Goal: Information Seeking & Learning: Find specific fact

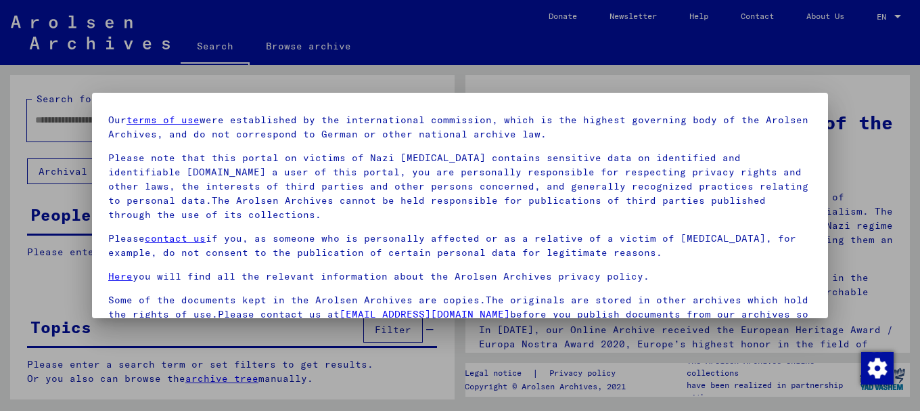
scroll to position [109, 0]
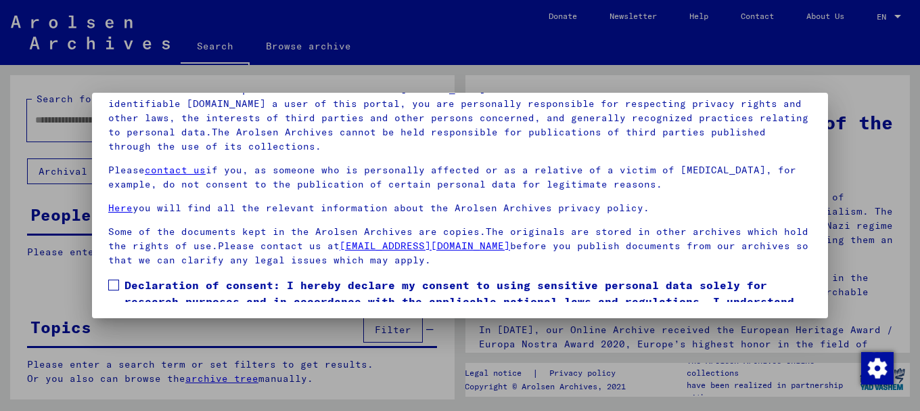
click at [116, 285] on span at bounding box center [113, 285] width 11 height 11
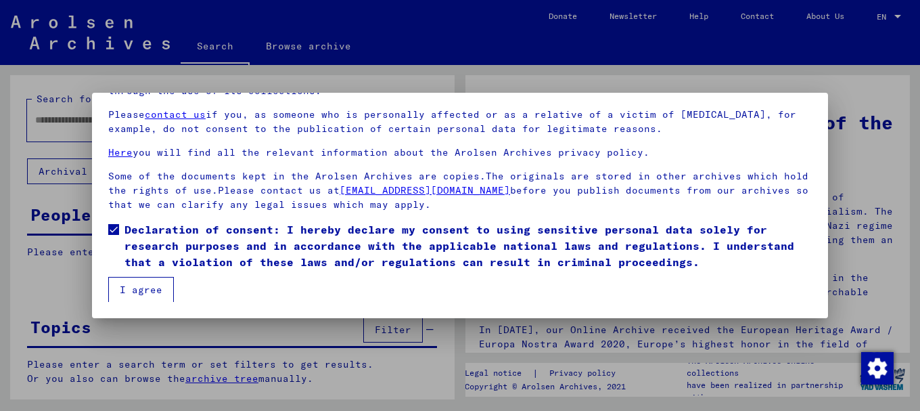
click at [138, 284] on button "I agree" at bounding box center [141, 290] width 66 height 26
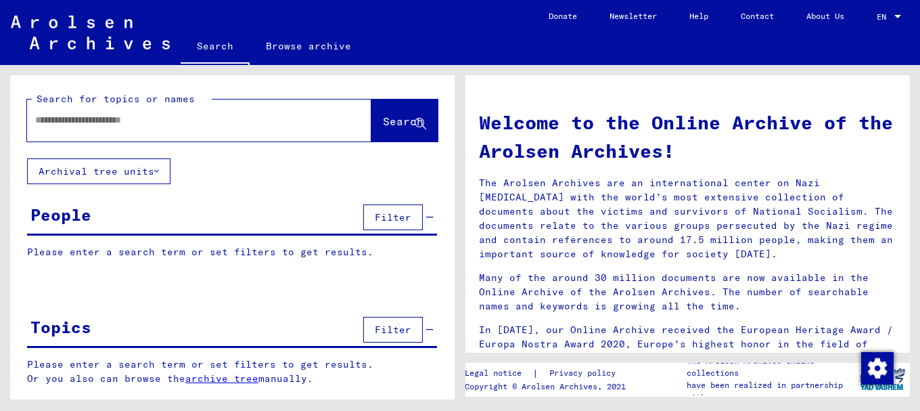
click at [43, 119] on input "text" at bounding box center [183, 120] width 296 height 14
type input "**********"
click at [394, 118] on span "Search" at bounding box center [403, 121] width 41 height 14
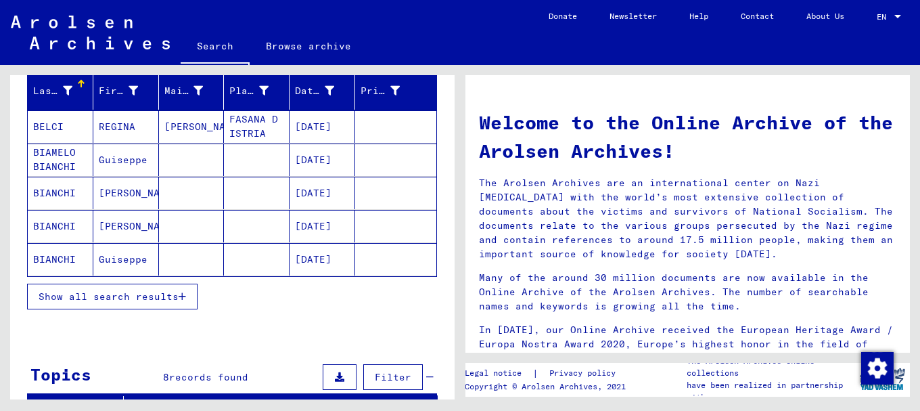
scroll to position [165, 0]
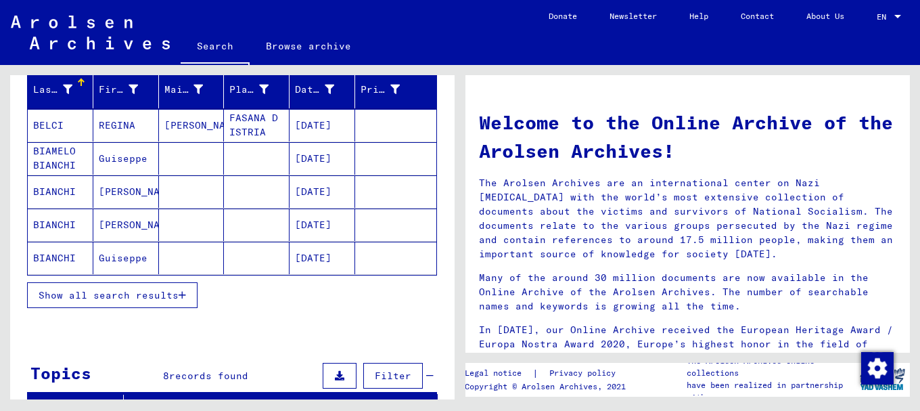
click at [172, 294] on span "Show all search results" at bounding box center [109, 295] width 140 height 12
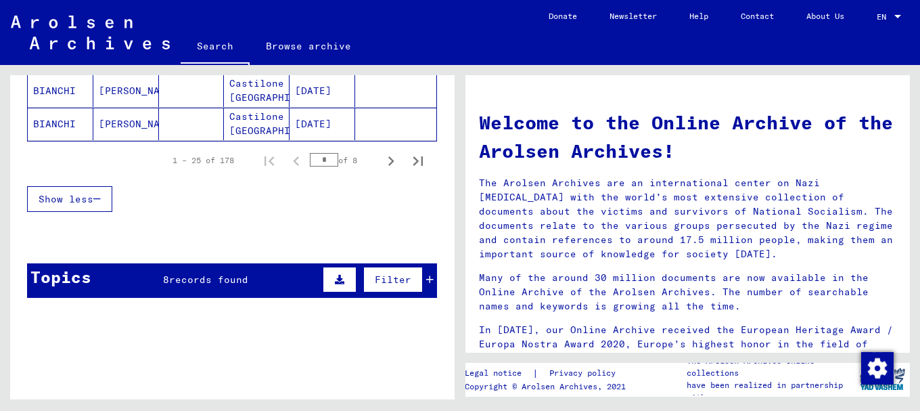
scroll to position [966, 0]
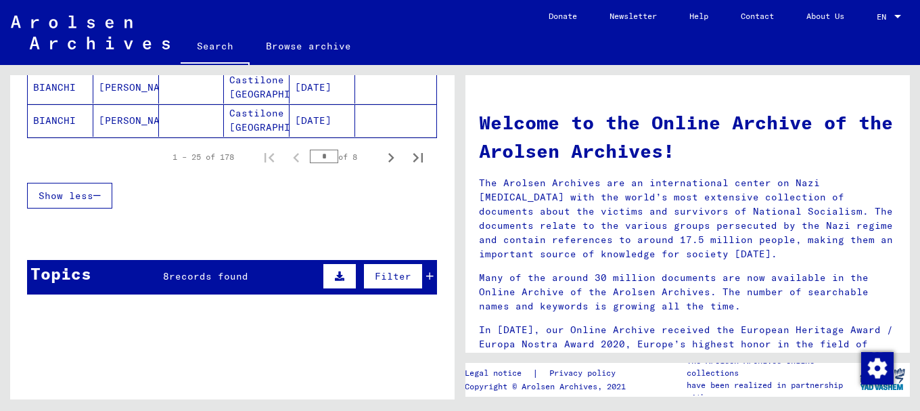
click at [196, 275] on span "records found" at bounding box center [208, 276] width 79 height 12
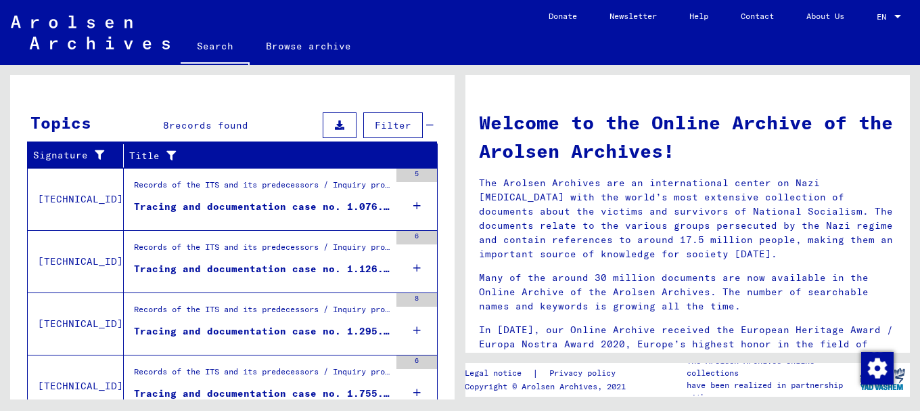
scroll to position [1124, 0]
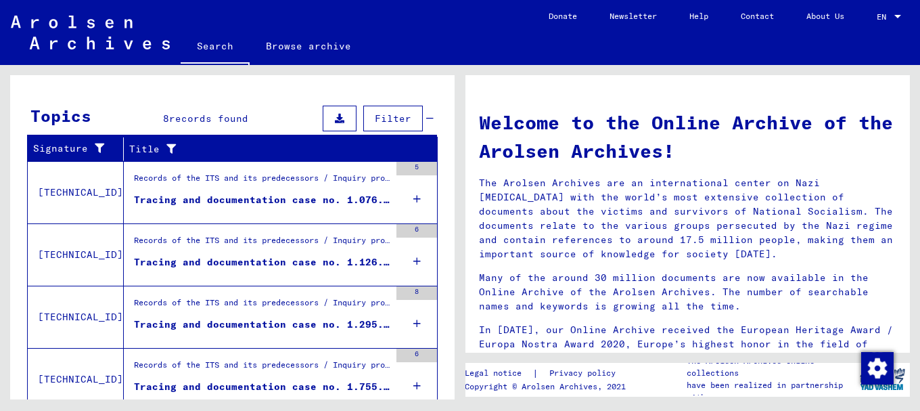
click at [203, 196] on div "Tracing and documentation case no. 1.076.552 for [PERSON_NAME] born [DEMOGRAPHI…" at bounding box center [262, 200] width 256 height 14
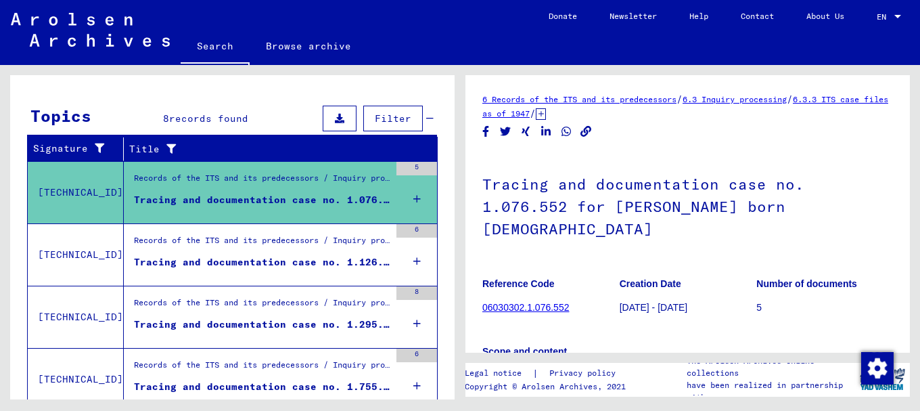
click at [209, 258] on div "Tracing and documentation case no. 1.126.622 for [PERSON_NAME] born [DEMOGRAPHI…" at bounding box center [262, 262] width 256 height 14
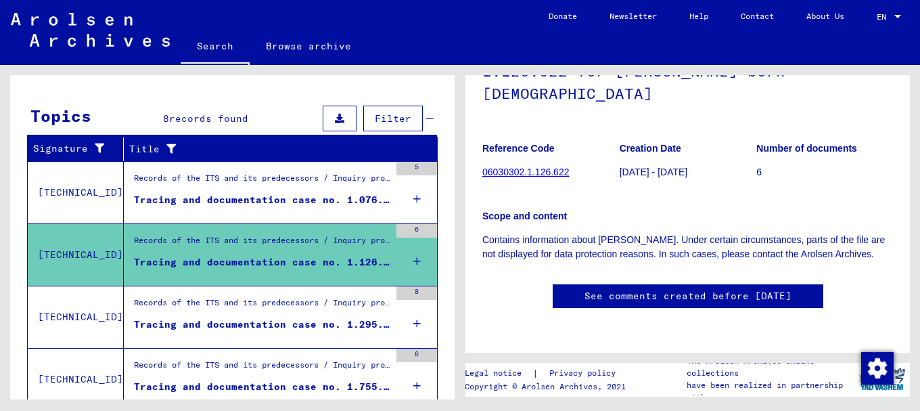
scroll to position [220, 0]
click at [183, 330] on div "Tracing and documentation case no. 1.295.866 for [PERSON_NAME] born [DEMOGRAPHI…" at bounding box center [262, 324] width 256 height 14
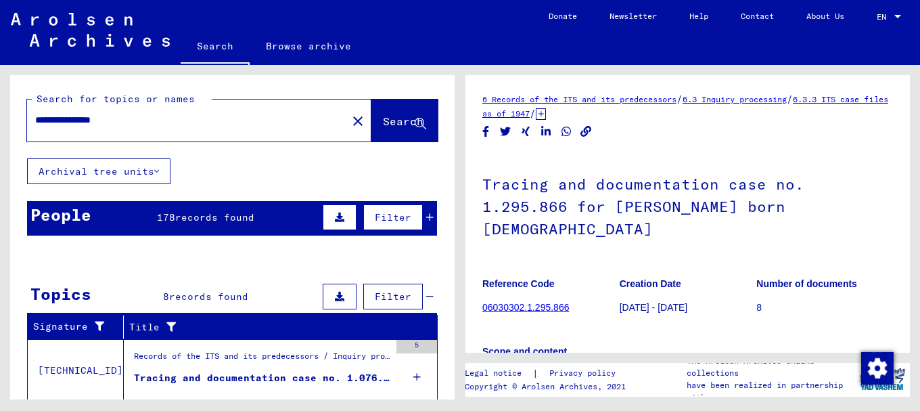
click at [164, 216] on span "178" at bounding box center [166, 217] width 18 height 12
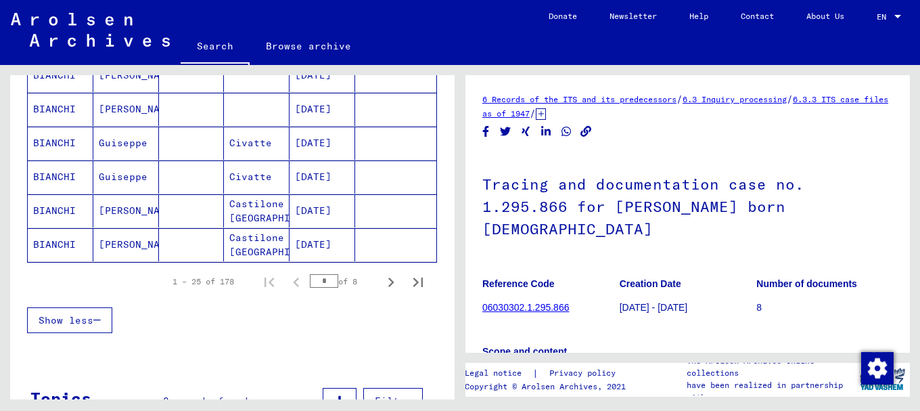
scroll to position [862, 0]
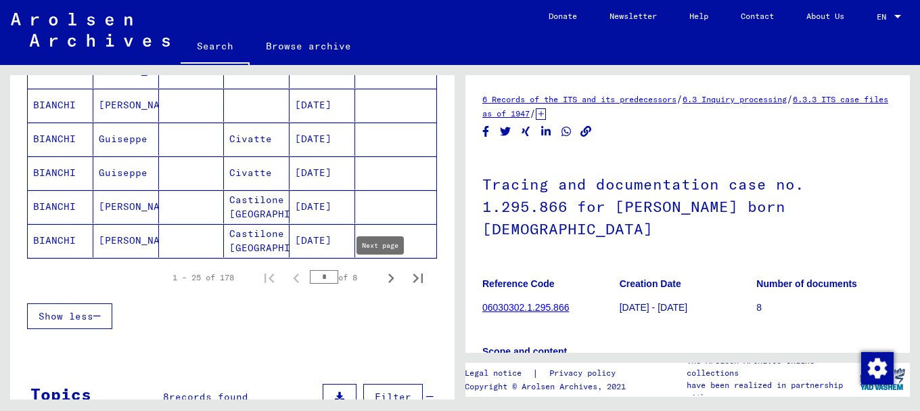
click at [382, 276] on icon "Next page" at bounding box center [391, 278] width 19 height 19
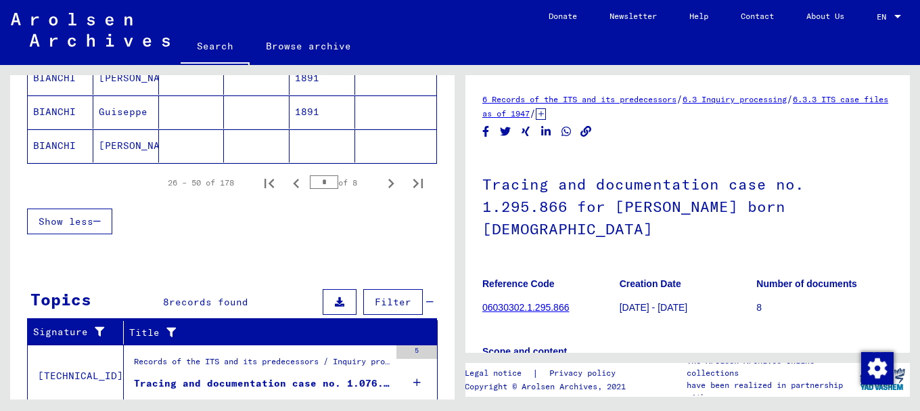
scroll to position [969, 0]
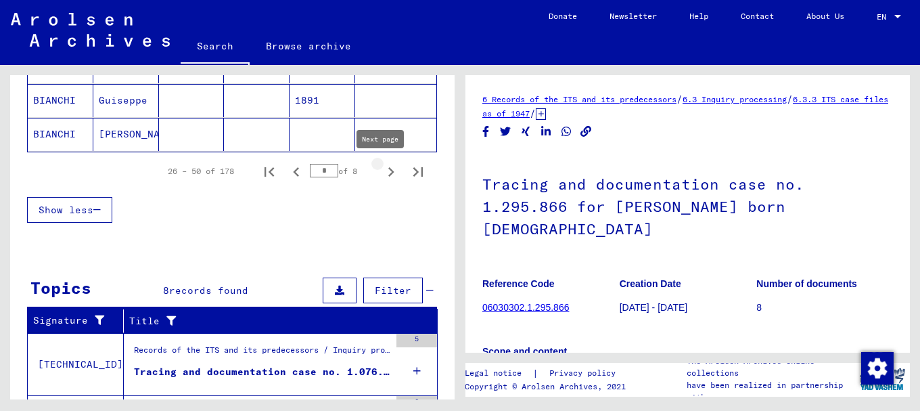
click at [388, 170] on icon "Next page" at bounding box center [391, 171] width 6 height 9
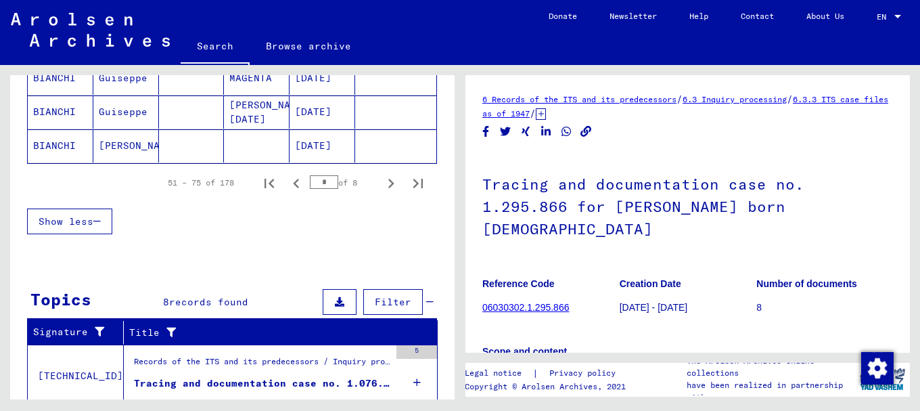
scroll to position [949, 0]
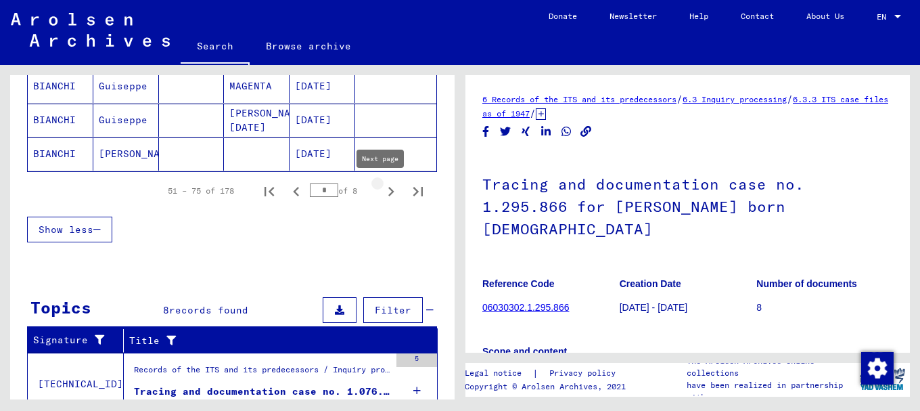
click at [388, 190] on icon "Next page" at bounding box center [391, 191] width 6 height 9
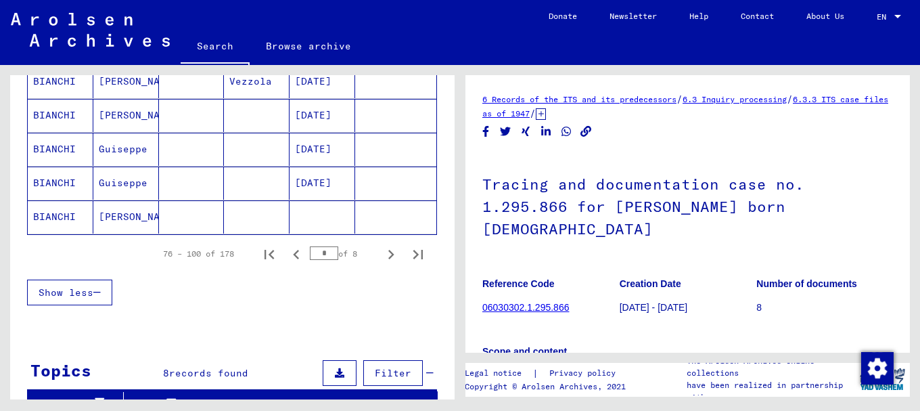
scroll to position [914, 0]
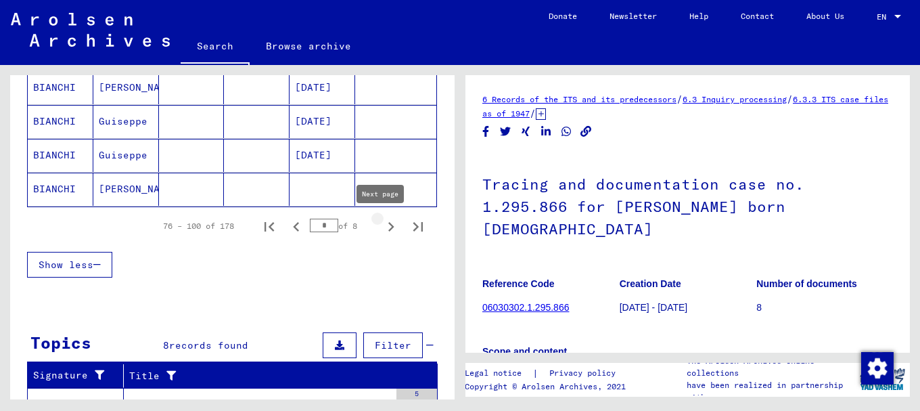
click at [388, 223] on icon "Next page" at bounding box center [391, 226] width 6 height 9
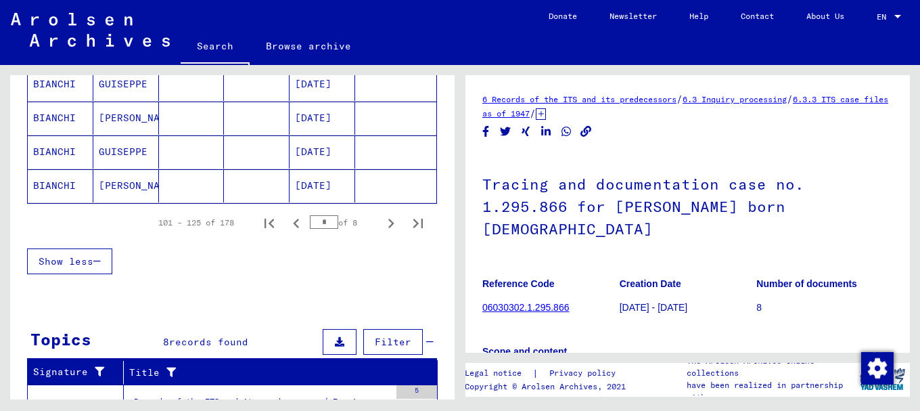
scroll to position [897, 0]
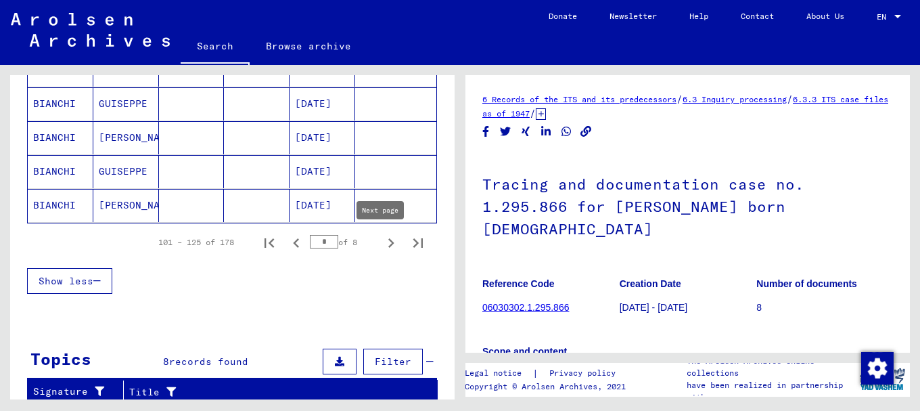
click at [388, 240] on icon "Next page" at bounding box center [391, 242] width 6 height 9
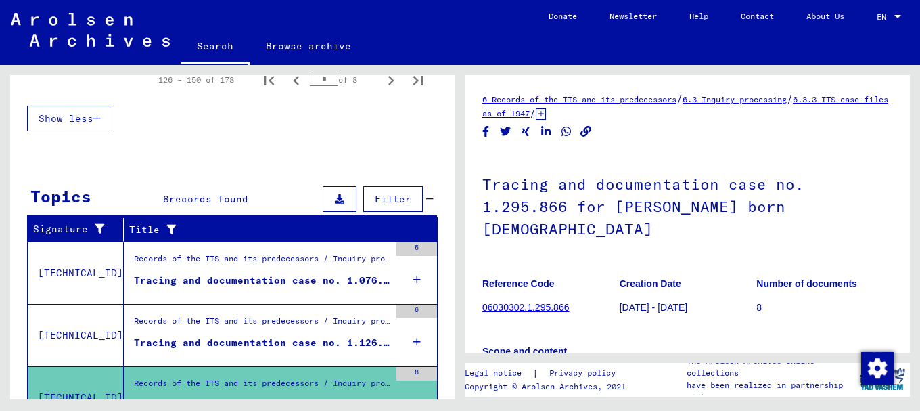
scroll to position [945, 0]
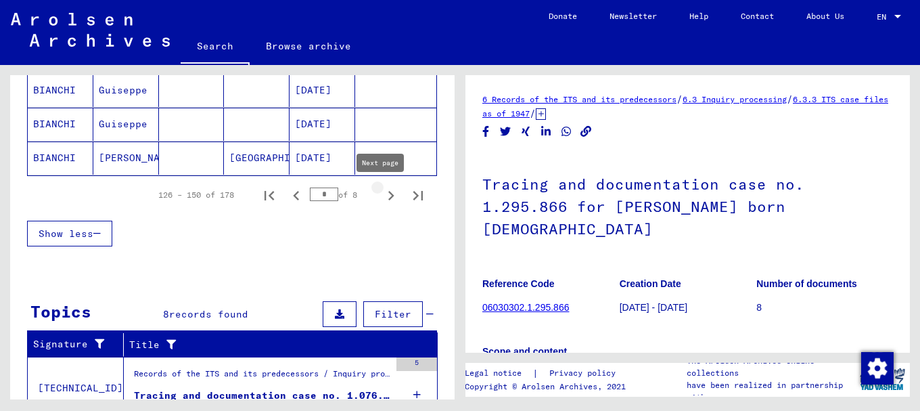
click at [382, 194] on icon "Next page" at bounding box center [391, 195] width 19 height 19
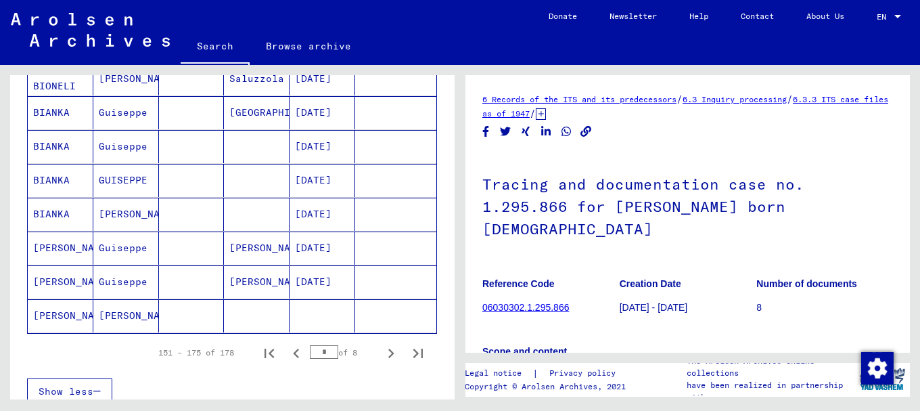
scroll to position [818, 0]
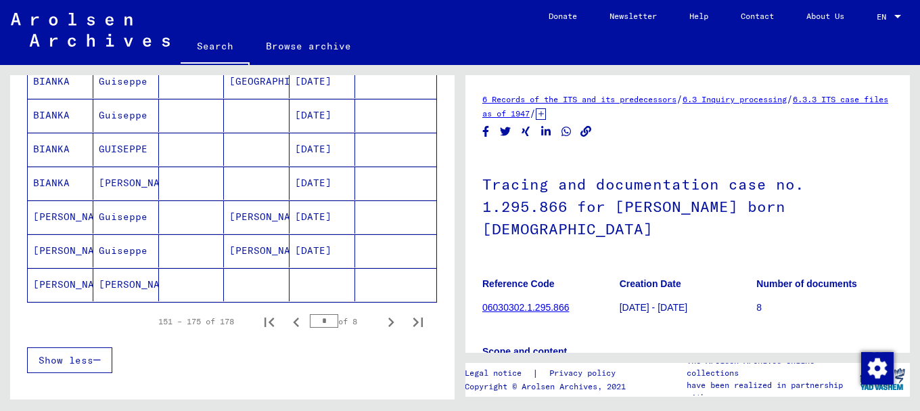
click at [58, 222] on mat-cell "[PERSON_NAME]" at bounding box center [61, 216] width 66 height 33
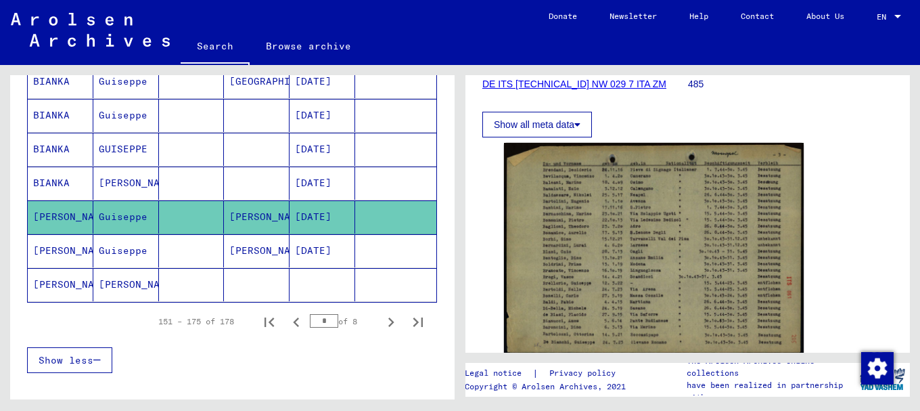
scroll to position [217, 0]
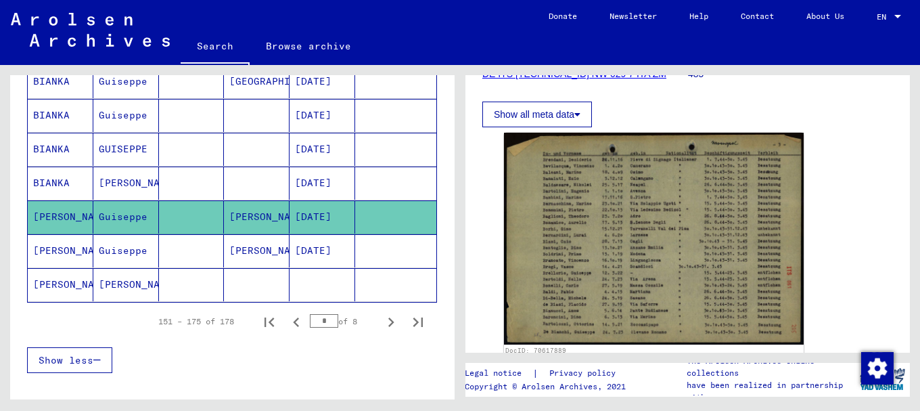
click at [99, 248] on mat-cell "Guiseppe" at bounding box center [126, 250] width 66 height 33
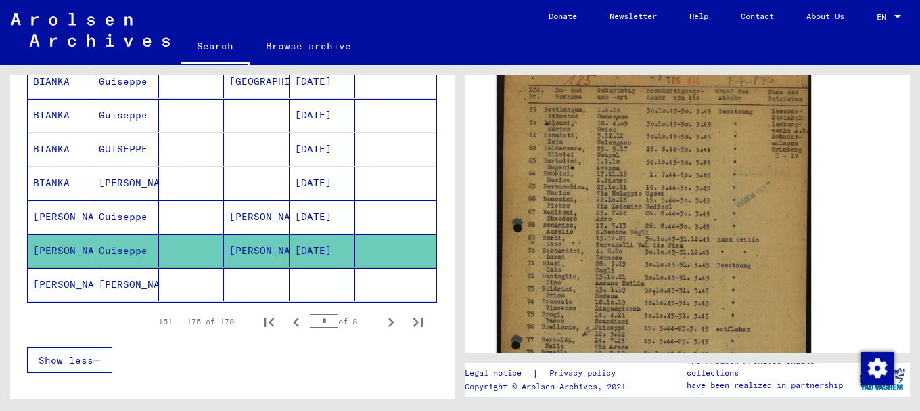
scroll to position [275, 0]
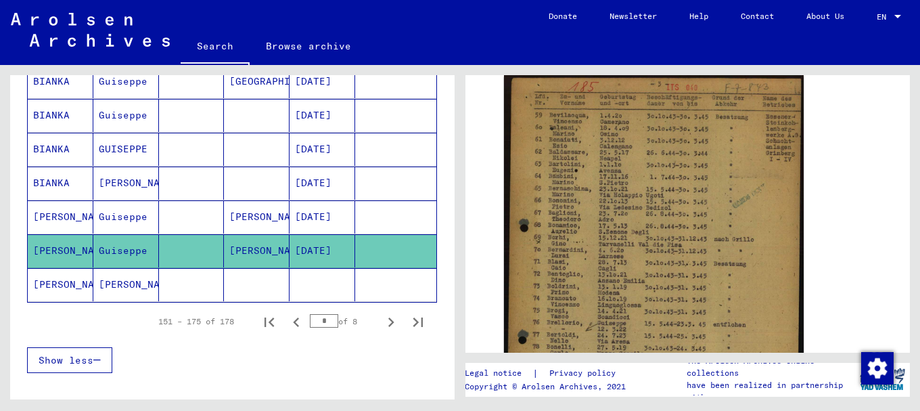
click at [54, 290] on mat-cell "[PERSON_NAME]" at bounding box center [61, 284] width 66 height 33
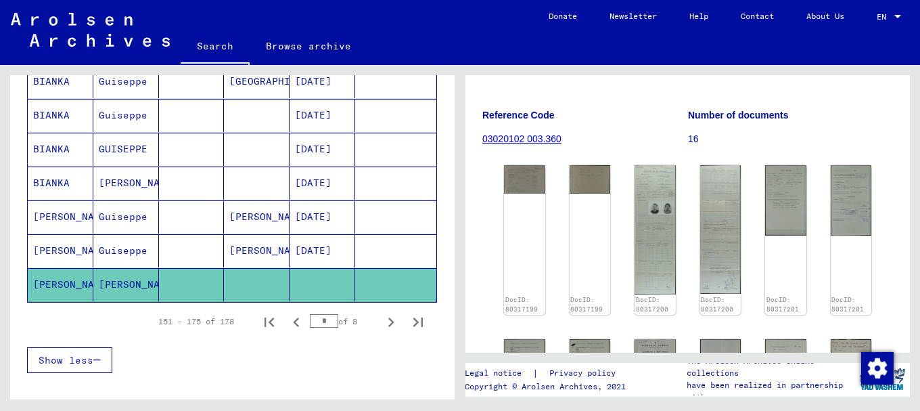
scroll to position [187, 0]
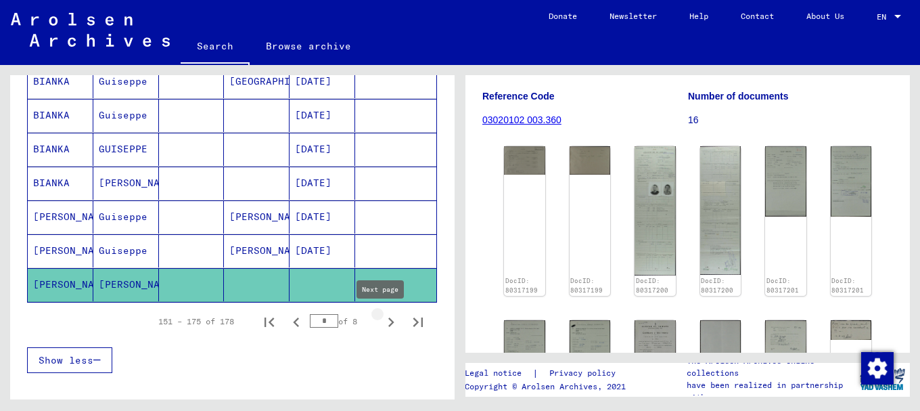
click at [383, 320] on icon "Next page" at bounding box center [391, 322] width 19 height 19
type input "*"
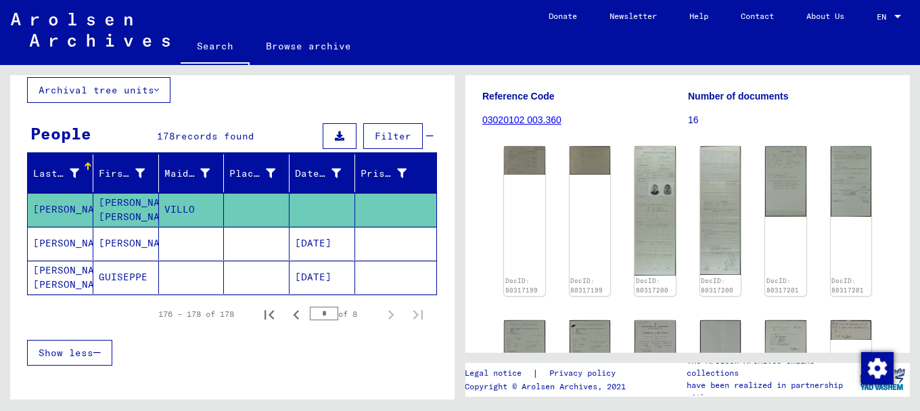
scroll to position [55, 0]
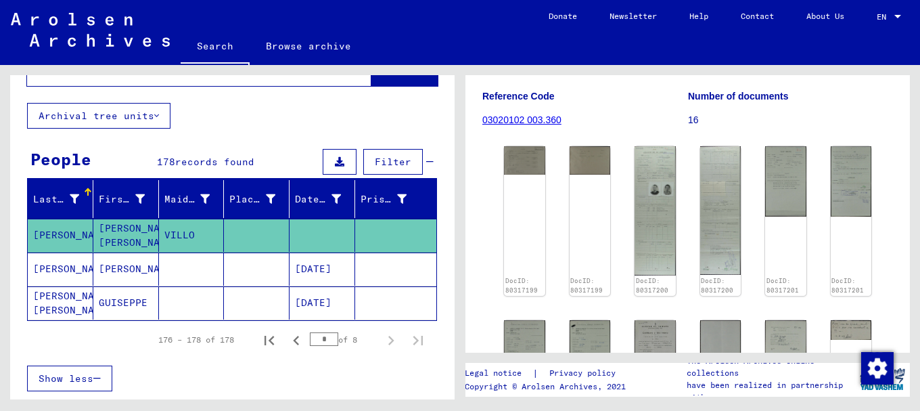
click at [269, 265] on mat-cell at bounding box center [257, 268] width 66 height 33
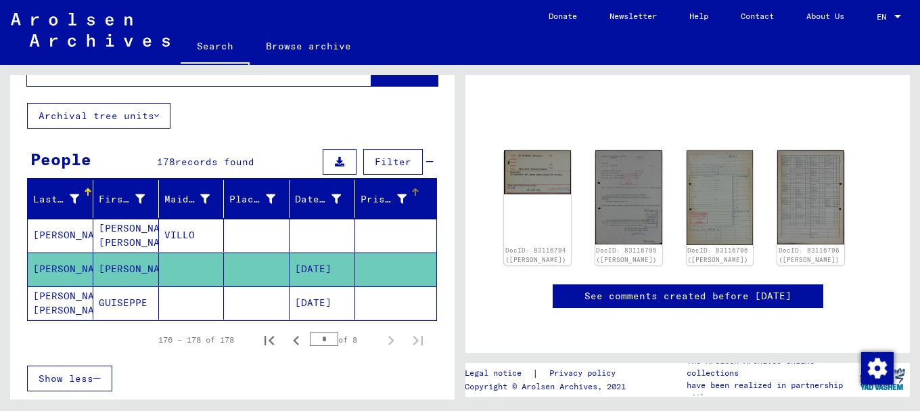
click at [140, 257] on mat-table "Last Name First Name Maiden Name Place of Birth Date of Birth Prisoner # DE [PE…" at bounding box center [232, 250] width 410 height 141
click at [537, 148] on img at bounding box center [538, 171] width 70 height 46
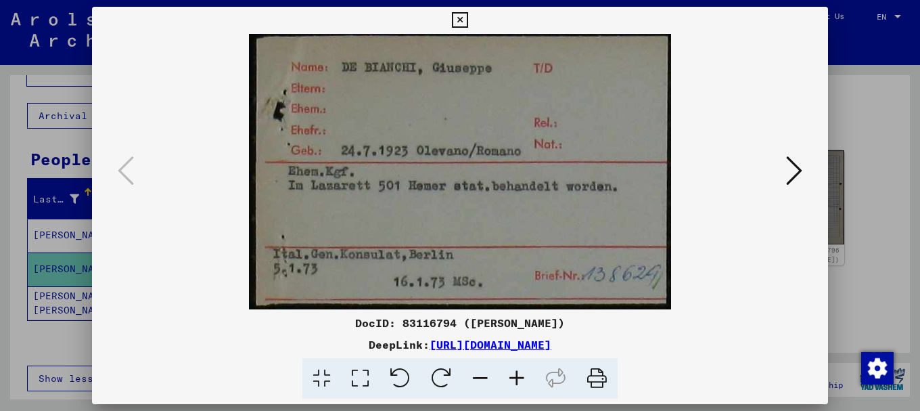
click at [799, 166] on icon at bounding box center [794, 170] width 16 height 32
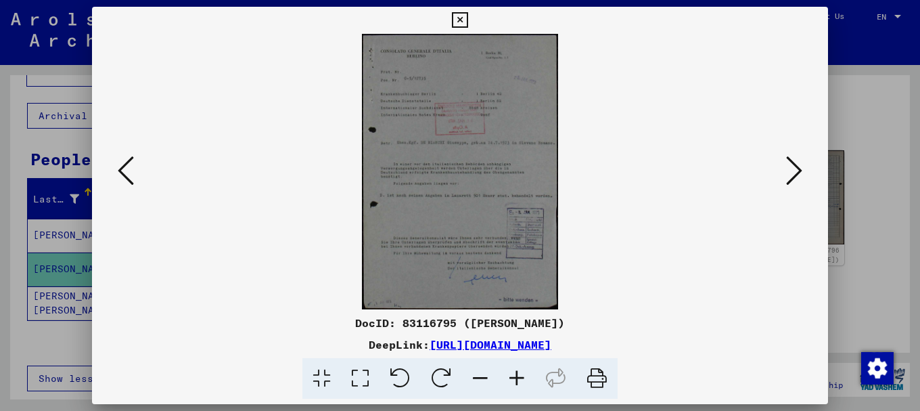
click at [517, 376] on icon at bounding box center [517, 378] width 37 height 41
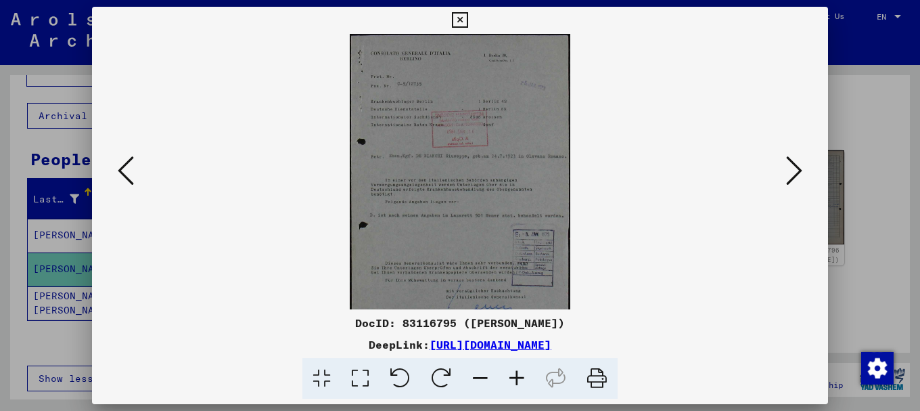
click at [517, 376] on icon at bounding box center [517, 378] width 37 height 41
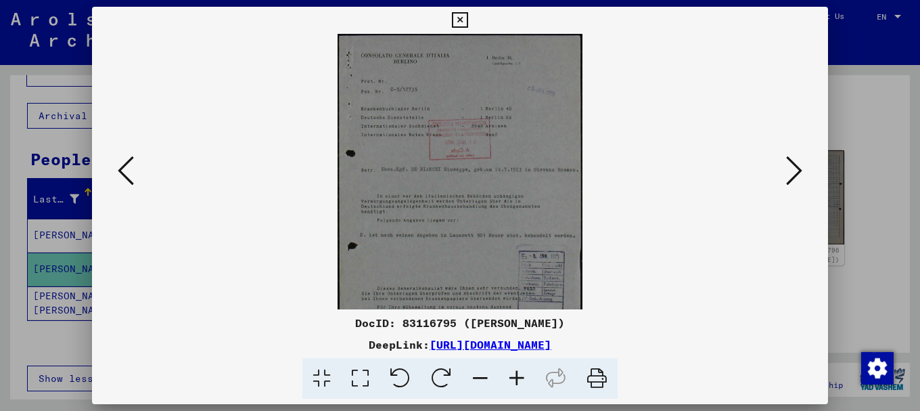
click at [517, 376] on icon at bounding box center [517, 378] width 37 height 41
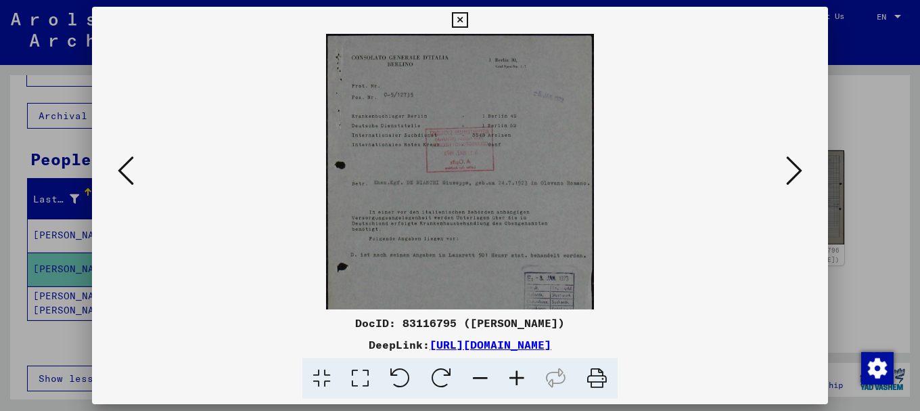
click at [517, 376] on icon at bounding box center [517, 378] width 37 height 41
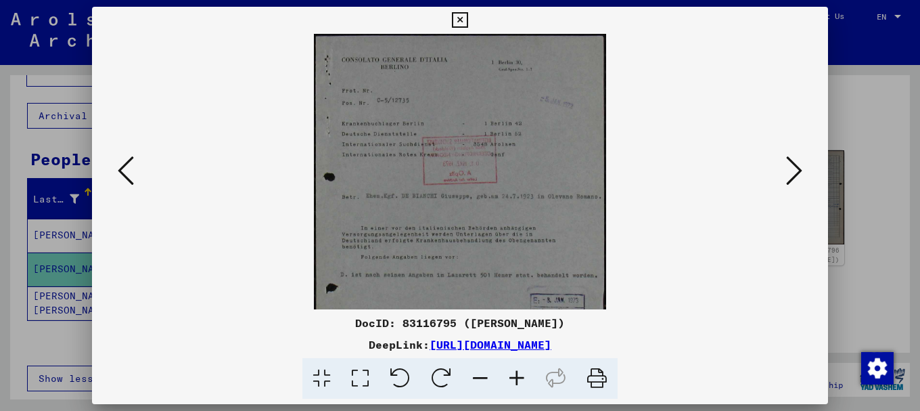
click at [517, 376] on icon at bounding box center [517, 378] width 37 height 41
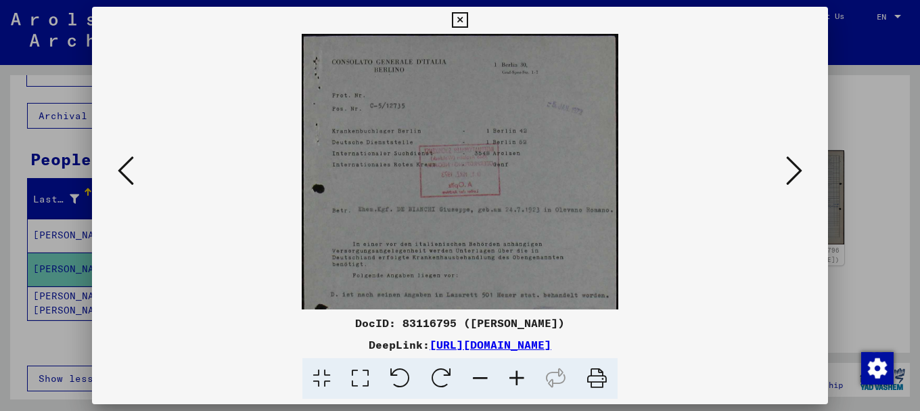
click at [517, 376] on icon at bounding box center [517, 378] width 37 height 41
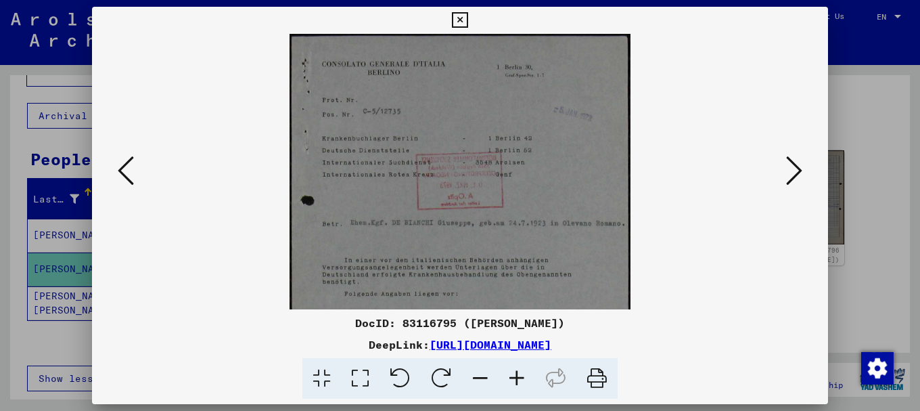
click at [517, 376] on icon at bounding box center [517, 378] width 37 height 41
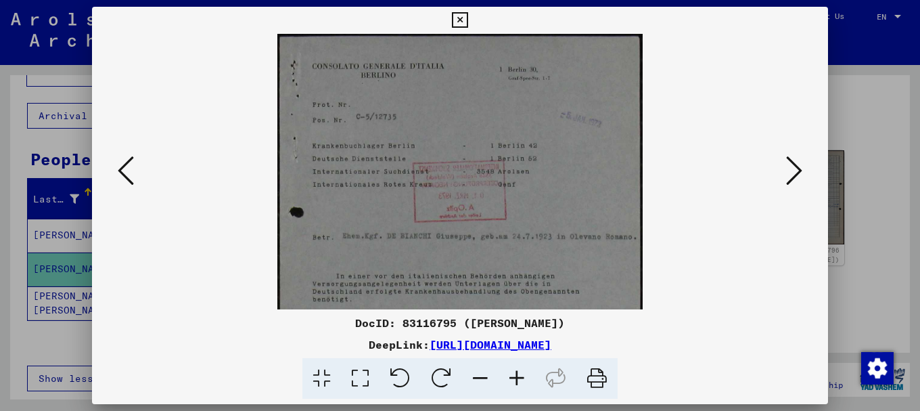
click at [517, 376] on icon at bounding box center [517, 378] width 37 height 41
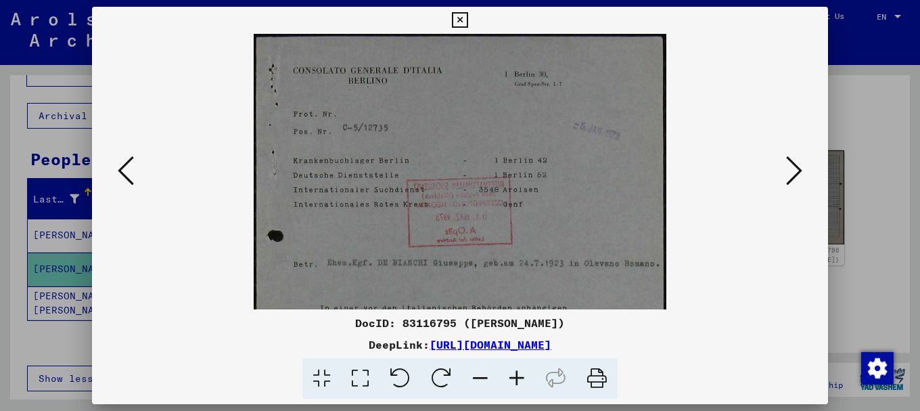
click at [516, 376] on icon at bounding box center [517, 378] width 37 height 41
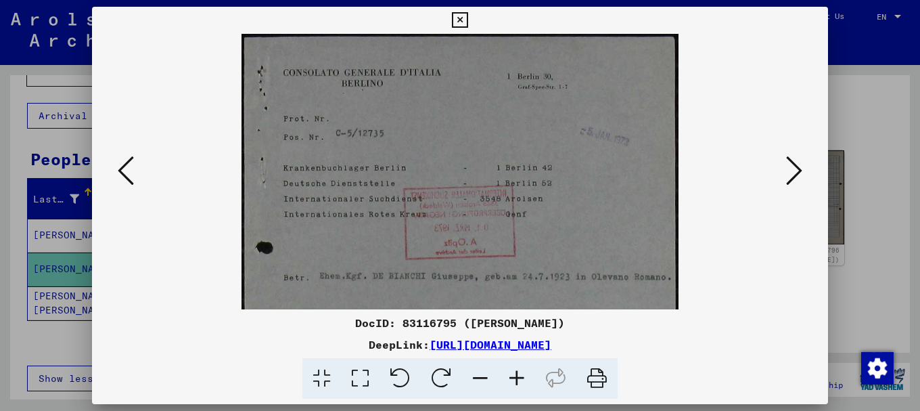
click at [516, 376] on icon at bounding box center [517, 378] width 37 height 41
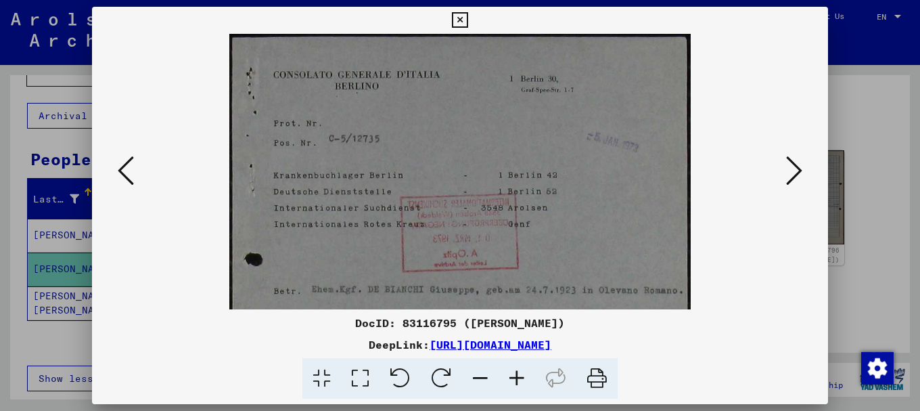
click at [516, 376] on icon at bounding box center [517, 378] width 37 height 41
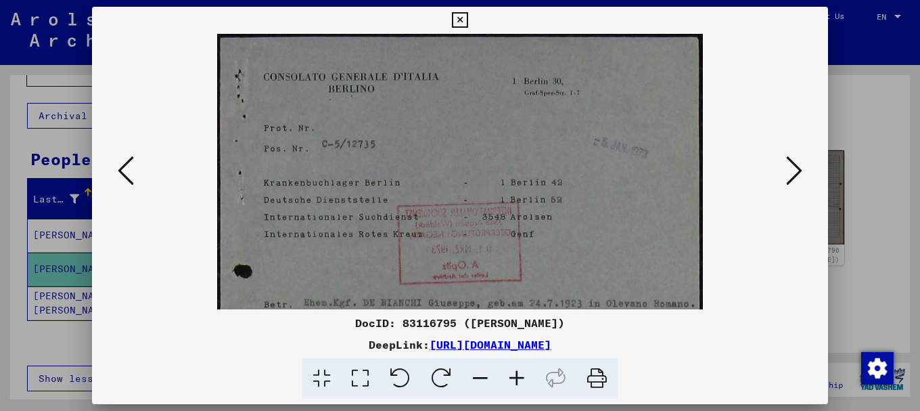
click at [516, 376] on icon at bounding box center [517, 378] width 37 height 41
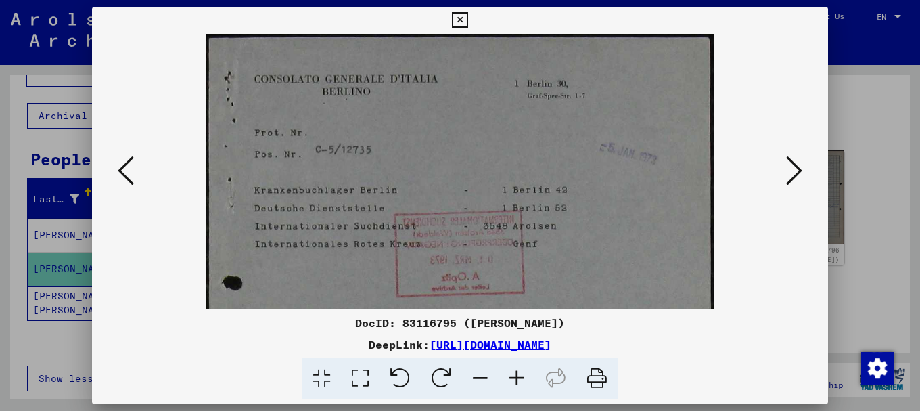
click at [516, 376] on icon at bounding box center [517, 378] width 37 height 41
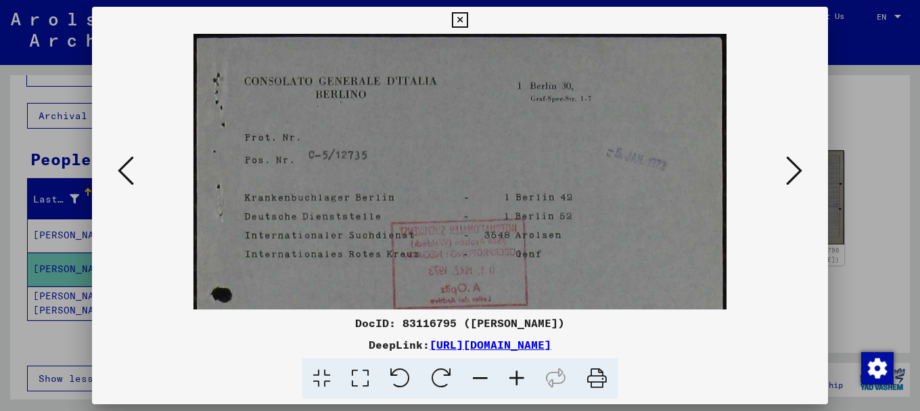
click at [516, 376] on icon at bounding box center [517, 378] width 37 height 41
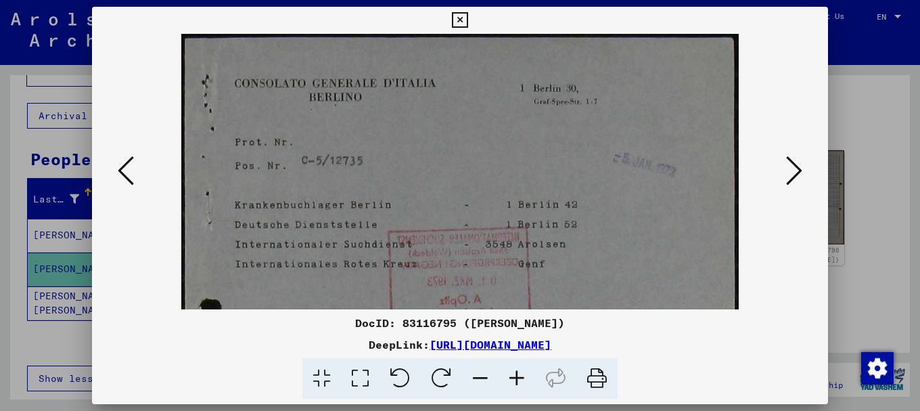
click at [514, 376] on icon at bounding box center [517, 378] width 37 height 41
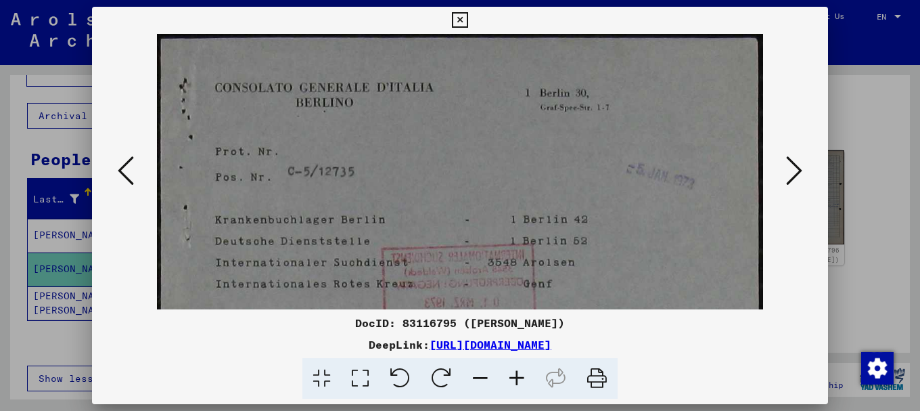
click at [513, 375] on icon at bounding box center [517, 378] width 37 height 41
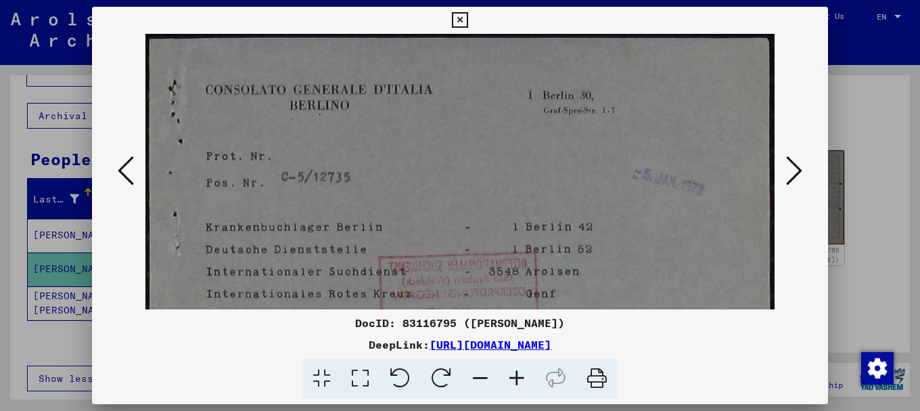
click at [512, 375] on icon at bounding box center [517, 378] width 37 height 41
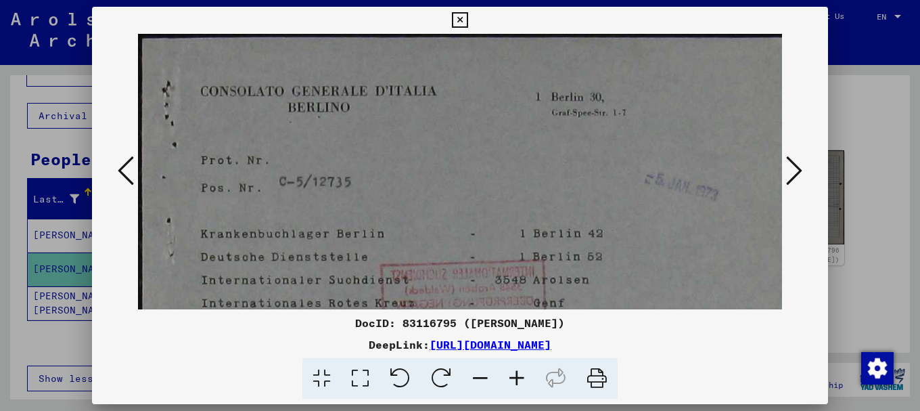
scroll to position [14, 3]
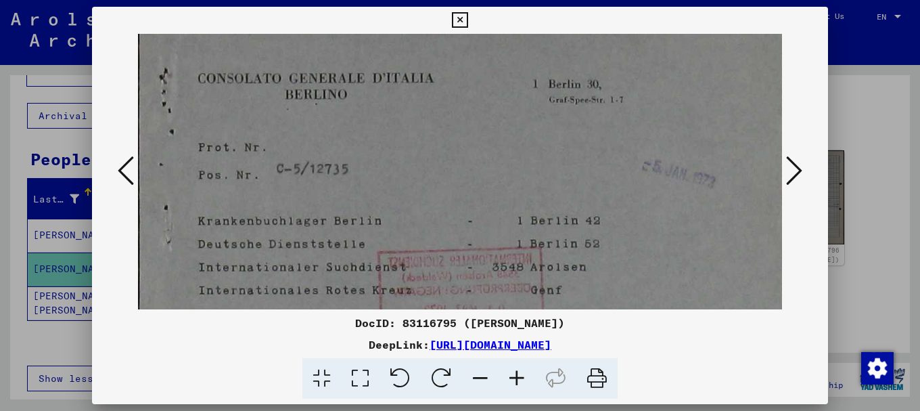
drag, startPoint x: 396, startPoint y: 267, endPoint x: 393, endPoint y: 253, distance: 13.8
drag, startPoint x: 904, startPoint y: 158, endPoint x: 900, endPoint y: 203, distance: 44.8
click at [902, 205] on div at bounding box center [460, 205] width 920 height 411
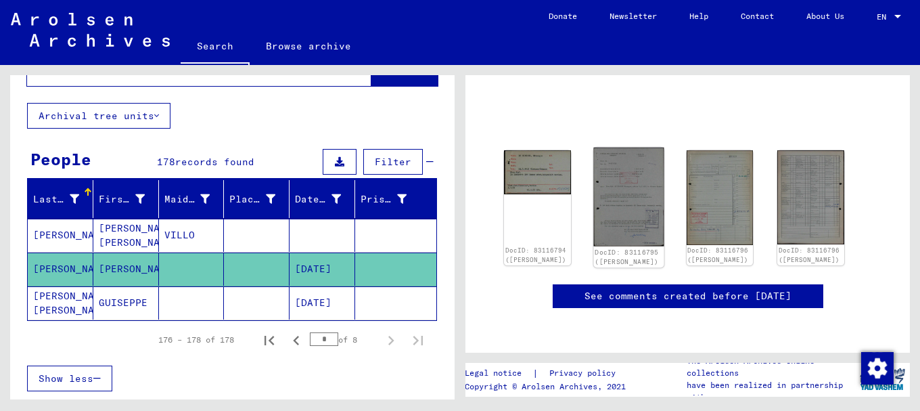
click at [615, 148] on img at bounding box center [629, 197] width 70 height 99
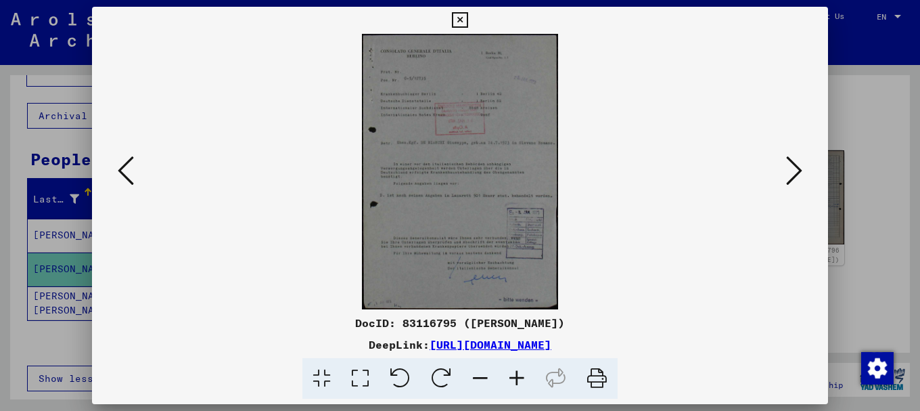
click at [516, 373] on icon at bounding box center [517, 378] width 37 height 41
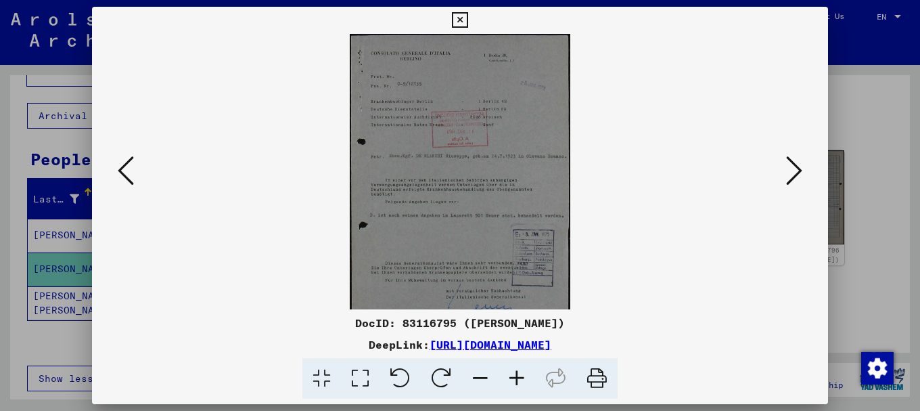
click at [516, 373] on icon at bounding box center [517, 378] width 37 height 41
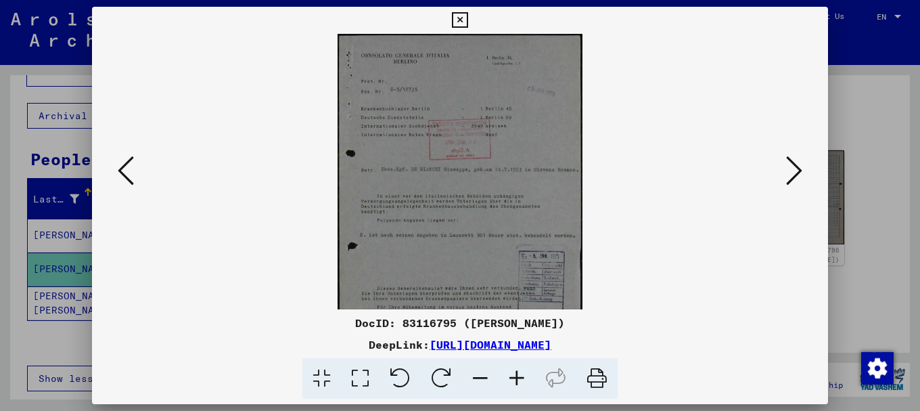
click at [515, 374] on icon at bounding box center [517, 378] width 37 height 41
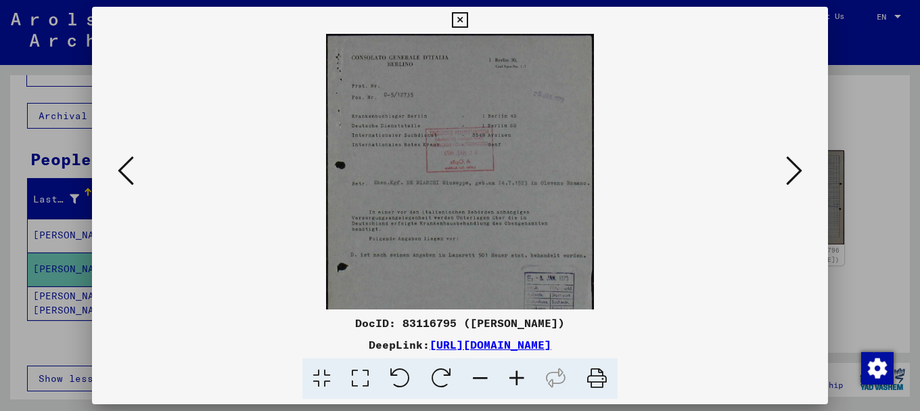
click at [514, 376] on icon at bounding box center [517, 378] width 37 height 41
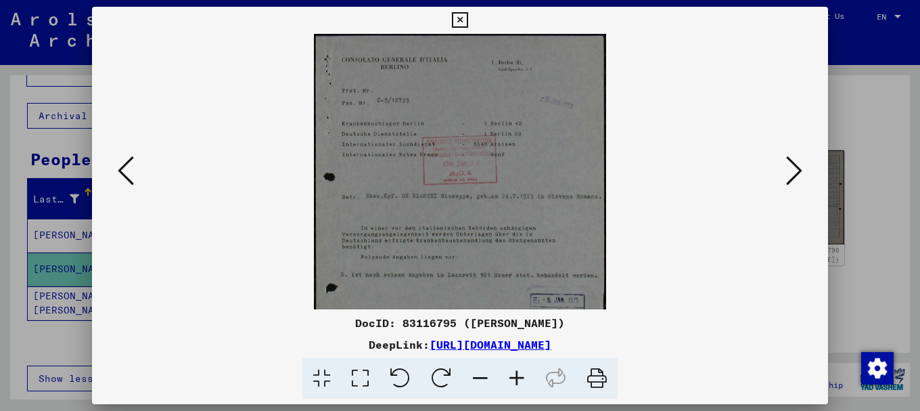
click at [512, 376] on icon at bounding box center [517, 378] width 37 height 41
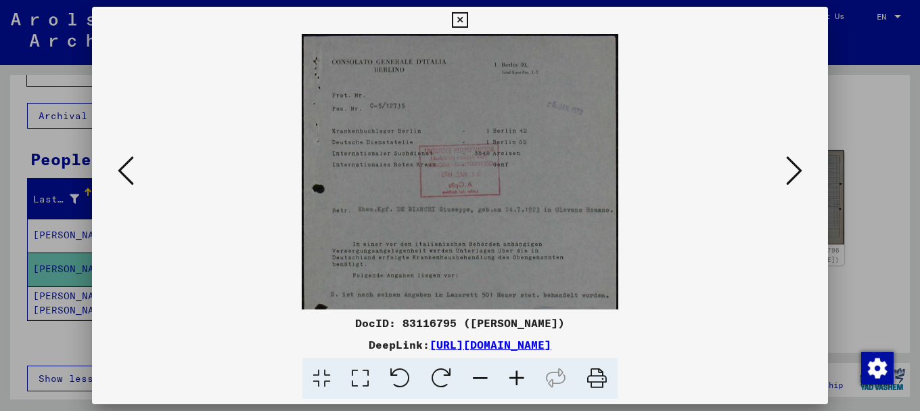
click at [510, 376] on icon at bounding box center [517, 378] width 37 height 41
click at [509, 376] on icon at bounding box center [517, 378] width 37 height 41
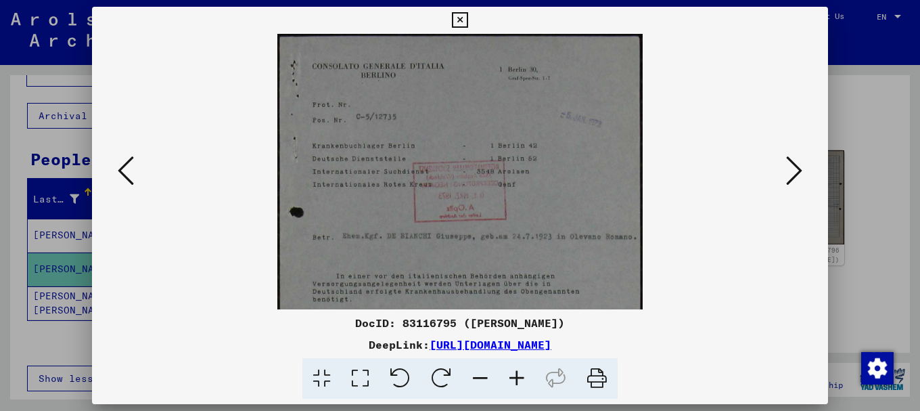
click at [507, 377] on icon at bounding box center [517, 378] width 37 height 41
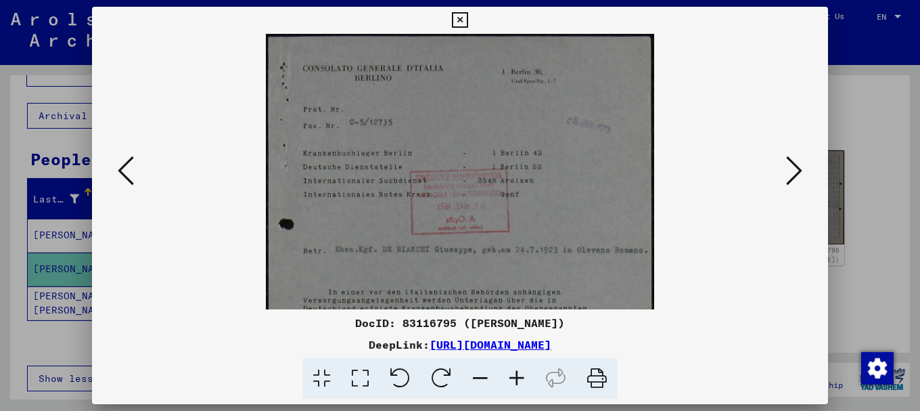
click at [506, 377] on icon at bounding box center [517, 378] width 37 height 41
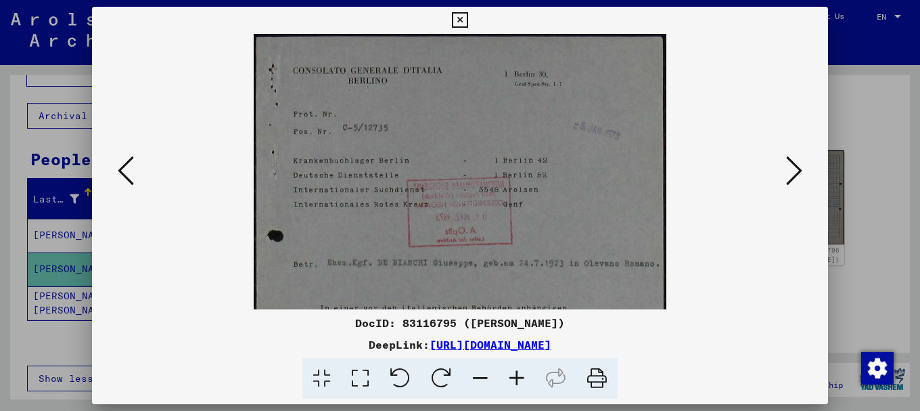
click at [504, 378] on icon at bounding box center [517, 378] width 37 height 41
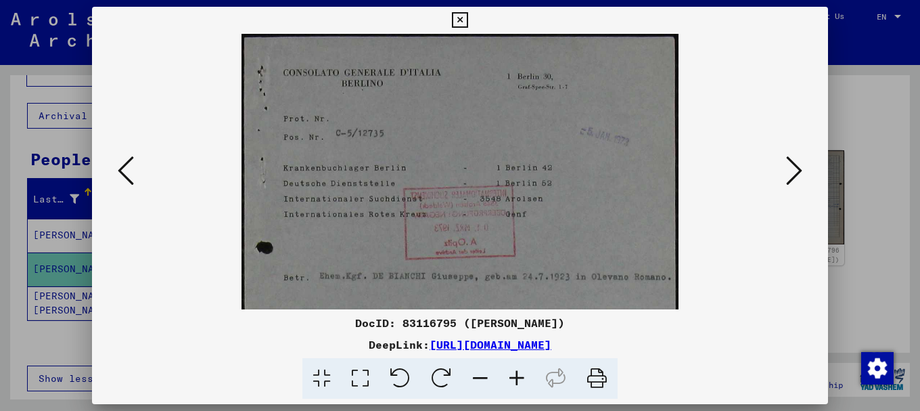
click at [504, 378] on icon at bounding box center [517, 378] width 37 height 41
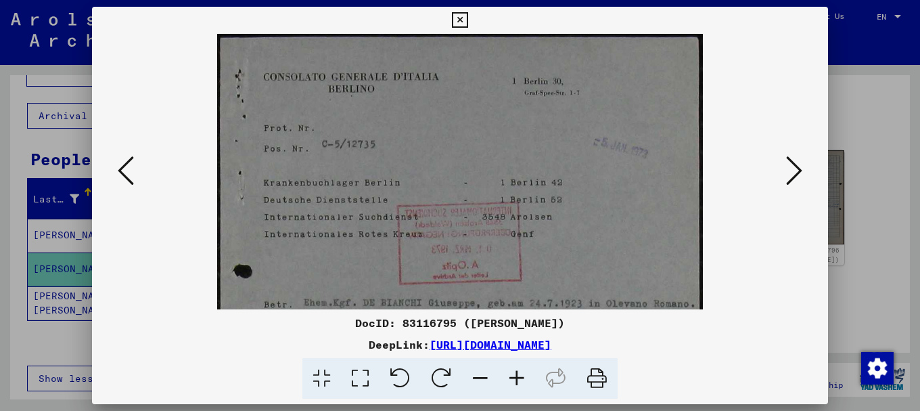
click at [504, 378] on icon at bounding box center [517, 378] width 37 height 41
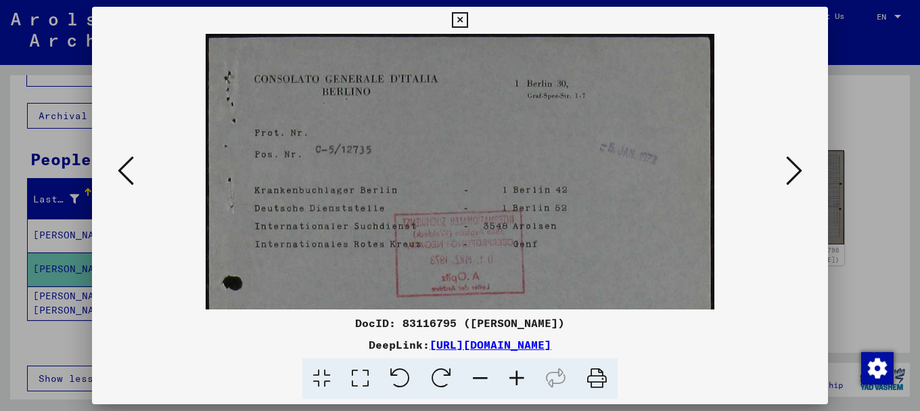
click at [504, 378] on icon at bounding box center [517, 378] width 37 height 41
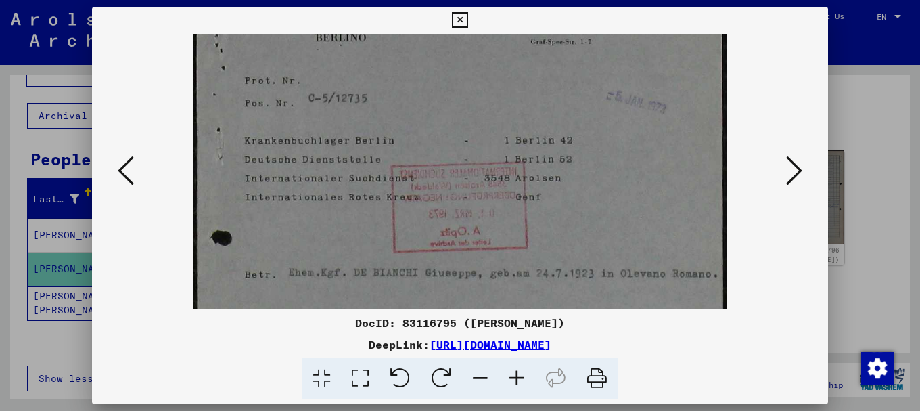
scroll to position [81, 0]
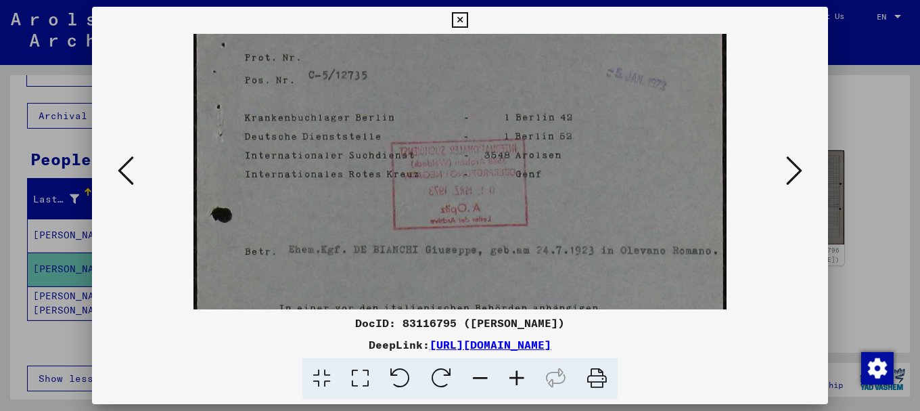
drag, startPoint x: 449, startPoint y: 250, endPoint x: 441, endPoint y: 169, distance: 81.0
click at [441, 169] on img at bounding box center [460, 328] width 533 height 749
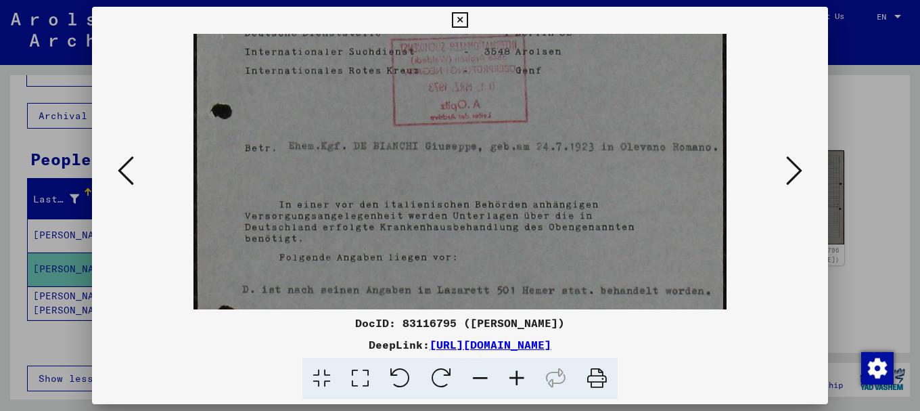
scroll to position [198, 0]
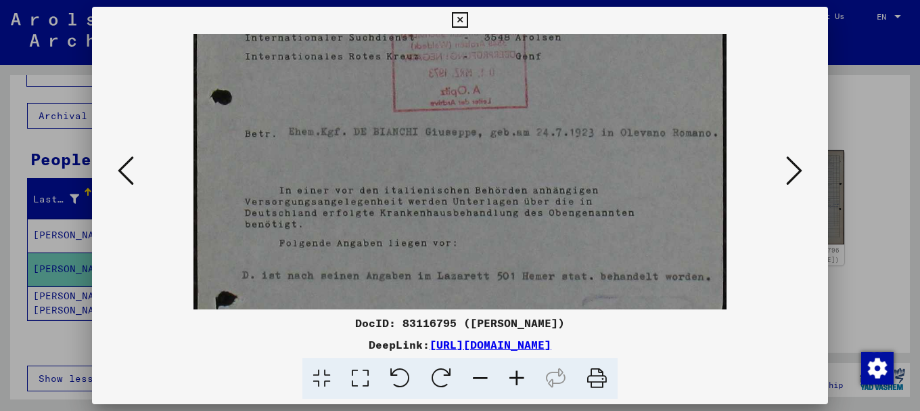
drag, startPoint x: 531, startPoint y: 221, endPoint x: 523, endPoint y: 104, distance: 117.4
click at [523, 104] on img at bounding box center [460, 210] width 533 height 749
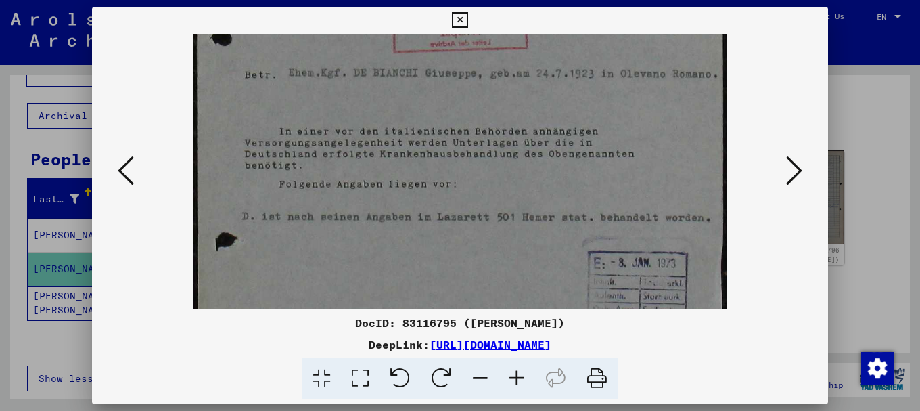
scroll to position [273, 0]
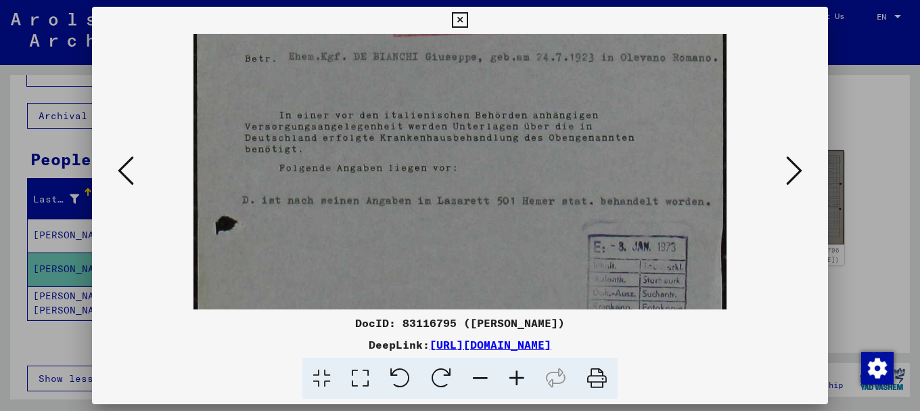
drag, startPoint x: 529, startPoint y: 197, endPoint x: 519, endPoint y: 119, distance: 78.5
click at [525, 121] on img at bounding box center [460, 135] width 533 height 749
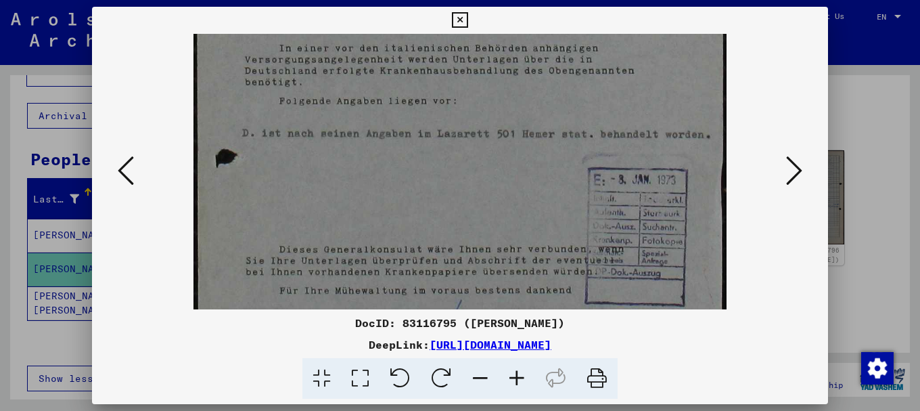
drag, startPoint x: 497, startPoint y: 231, endPoint x: 491, endPoint y: 160, distance: 71.3
click at [492, 160] on img at bounding box center [460, 68] width 533 height 749
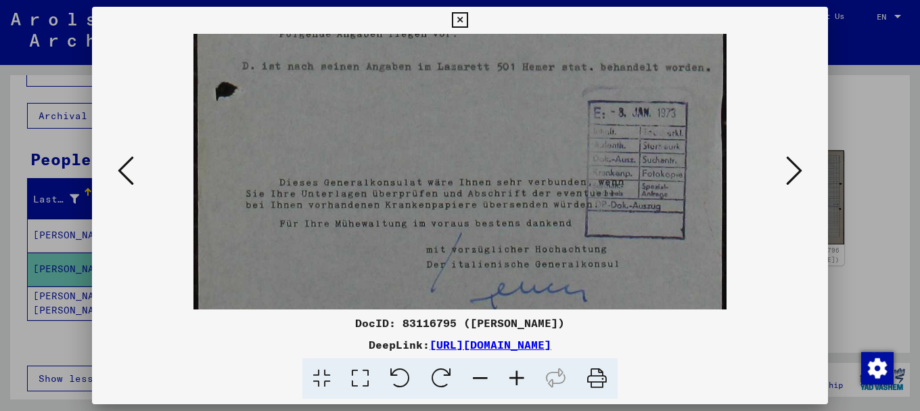
drag, startPoint x: 442, startPoint y: 206, endPoint x: 454, endPoint y: 112, distance: 94.9
click at [451, 117] on img at bounding box center [460, 1] width 533 height 749
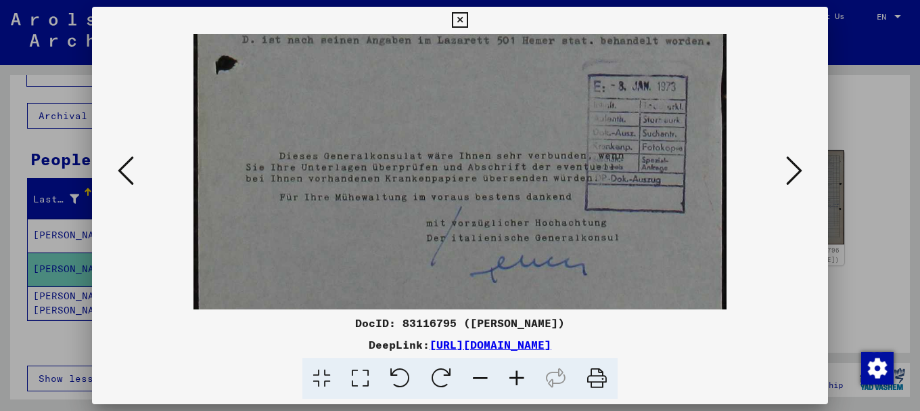
click at [800, 169] on icon at bounding box center [794, 170] width 16 height 32
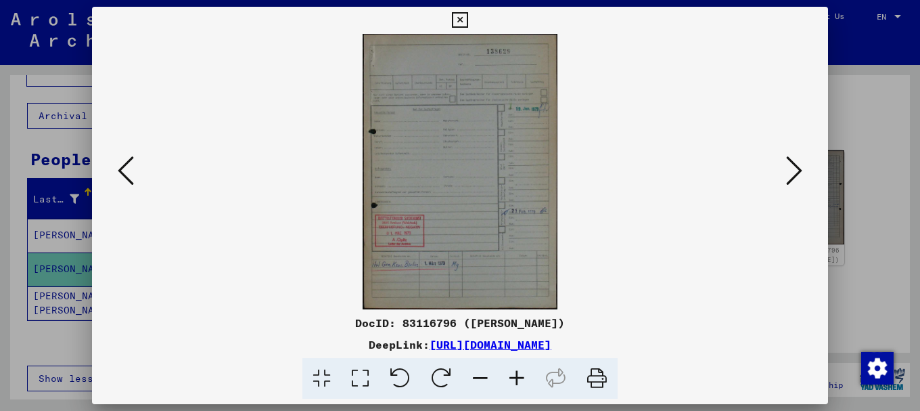
click at [800, 169] on icon at bounding box center [794, 170] width 16 height 32
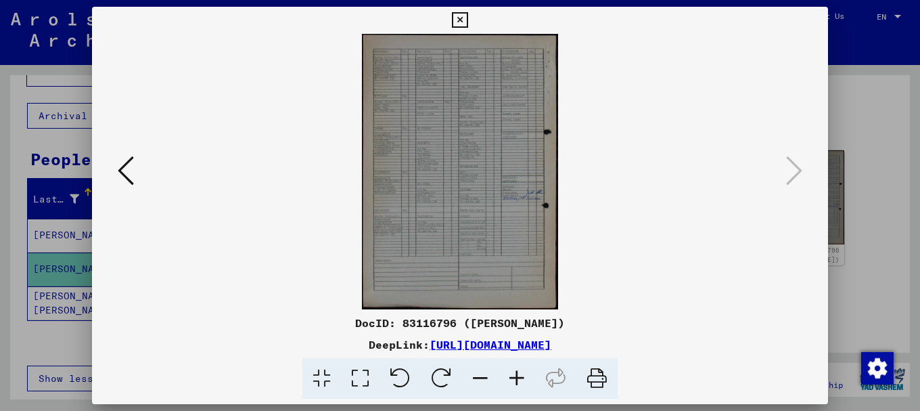
click at [122, 170] on icon at bounding box center [126, 170] width 16 height 32
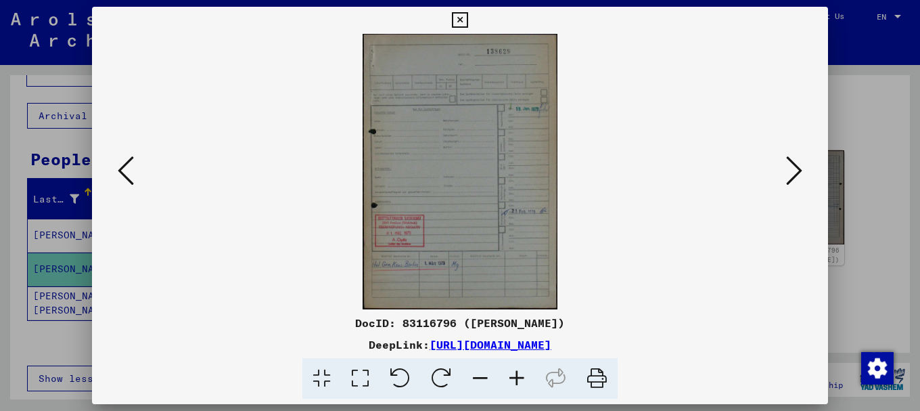
click at [517, 374] on icon at bounding box center [517, 378] width 37 height 41
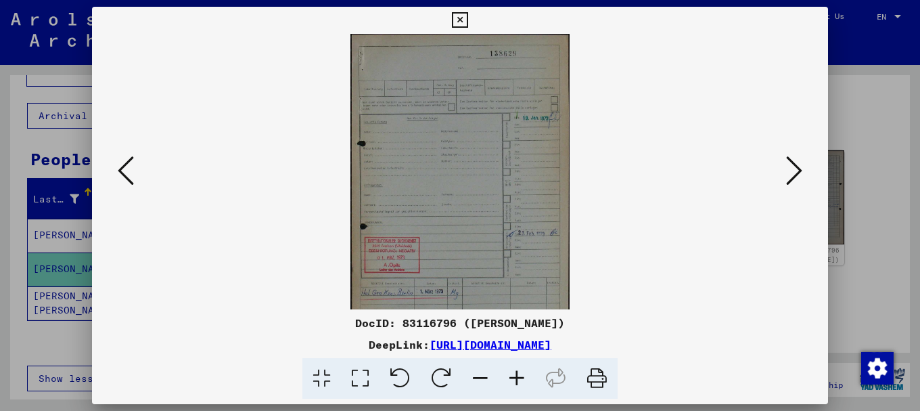
click at [516, 374] on icon at bounding box center [517, 378] width 37 height 41
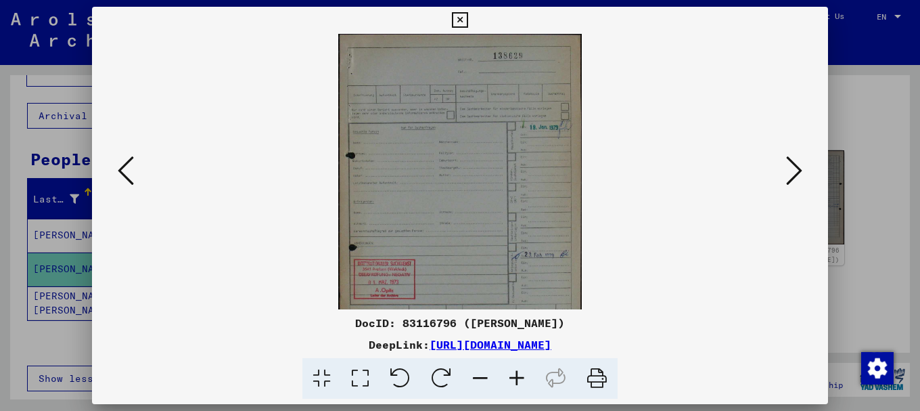
click at [514, 374] on icon at bounding box center [517, 378] width 37 height 41
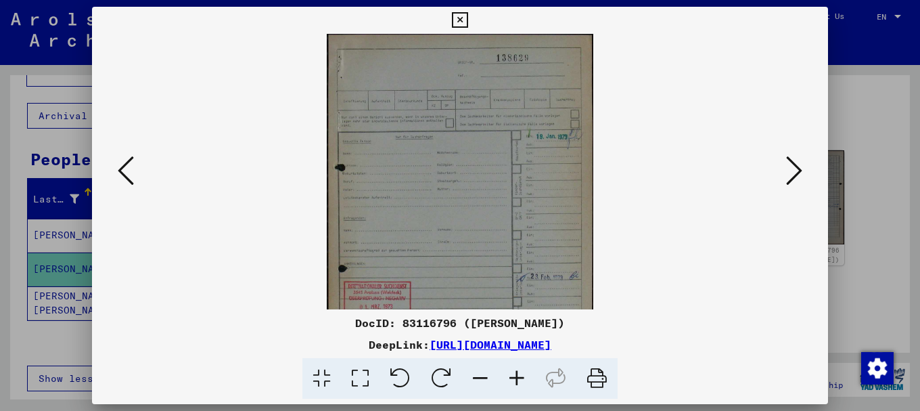
click at [513, 374] on icon at bounding box center [517, 378] width 37 height 41
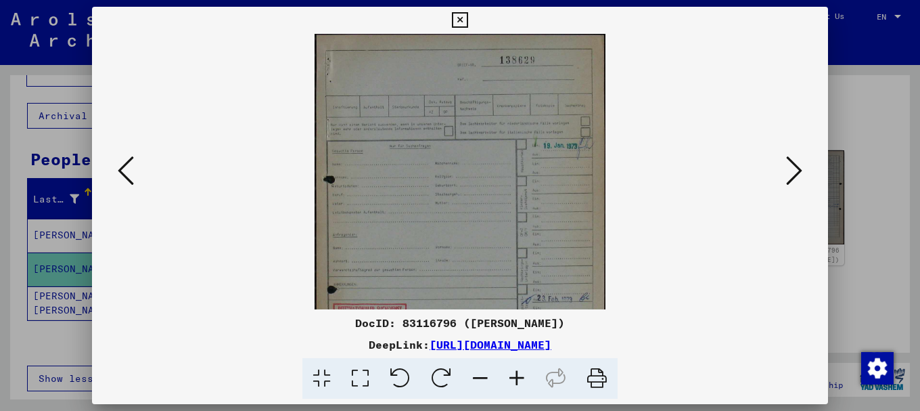
click at [512, 374] on icon at bounding box center [517, 378] width 37 height 41
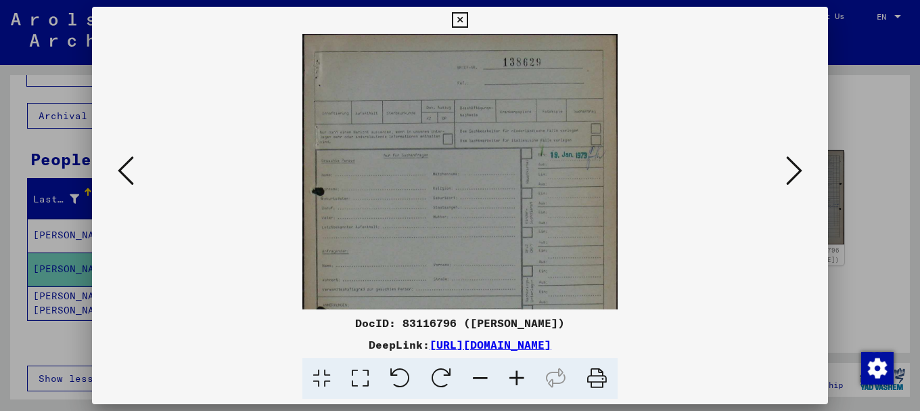
click at [512, 374] on icon at bounding box center [517, 378] width 37 height 41
click at [508, 374] on icon at bounding box center [517, 378] width 37 height 41
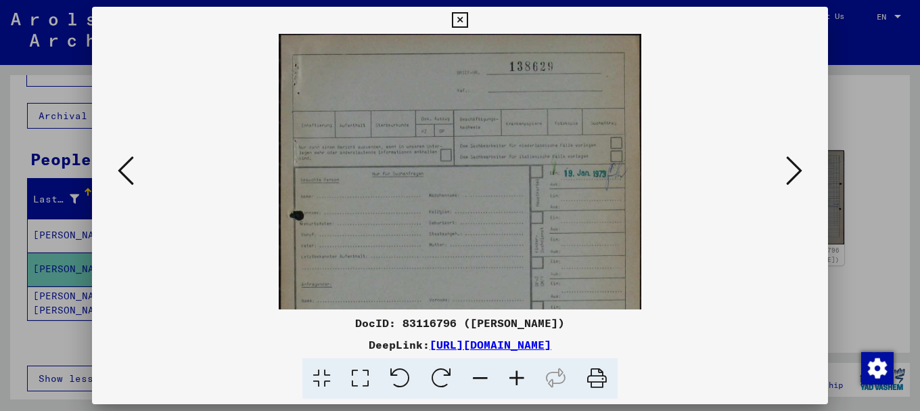
click at [504, 374] on icon at bounding box center [517, 378] width 37 height 41
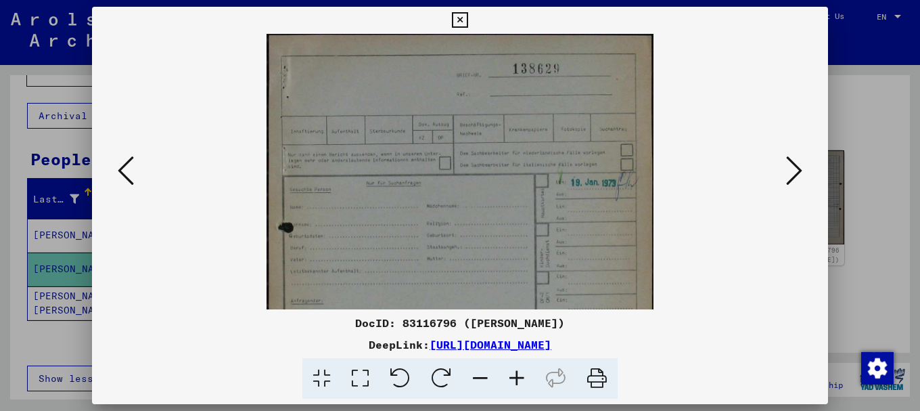
click at [504, 374] on icon at bounding box center [517, 378] width 37 height 41
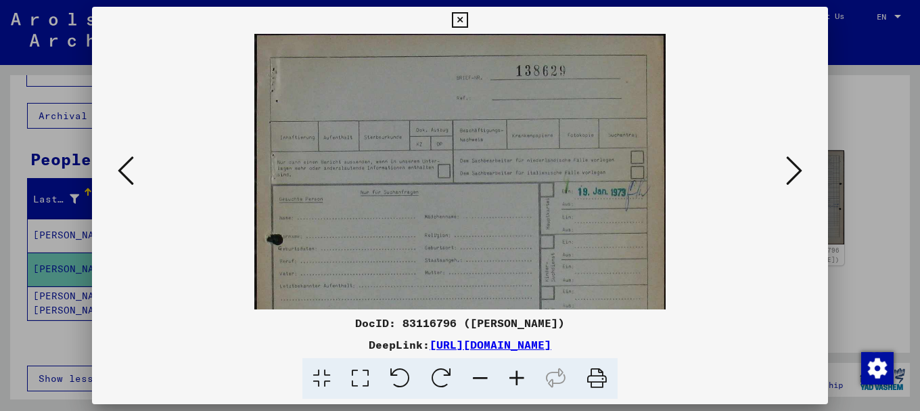
click at [502, 374] on icon at bounding box center [517, 378] width 37 height 41
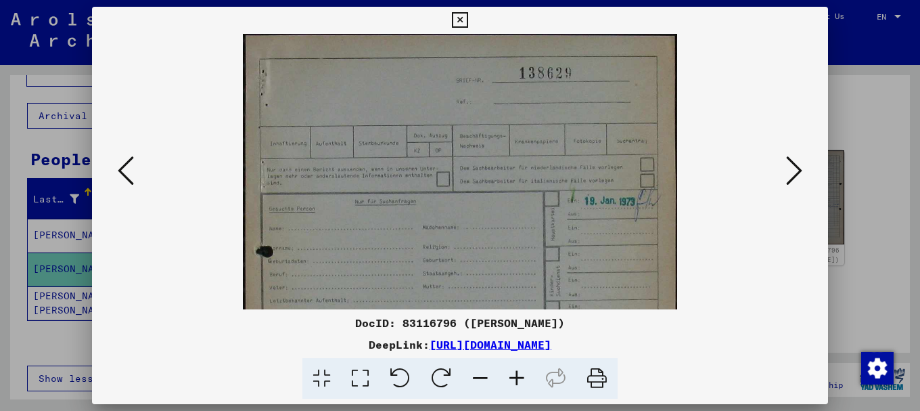
click at [502, 375] on icon at bounding box center [517, 378] width 37 height 41
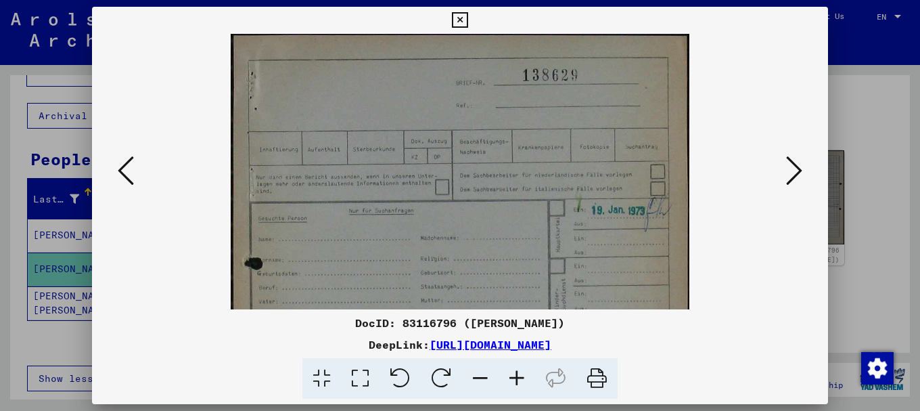
click at [499, 375] on icon at bounding box center [517, 378] width 37 height 41
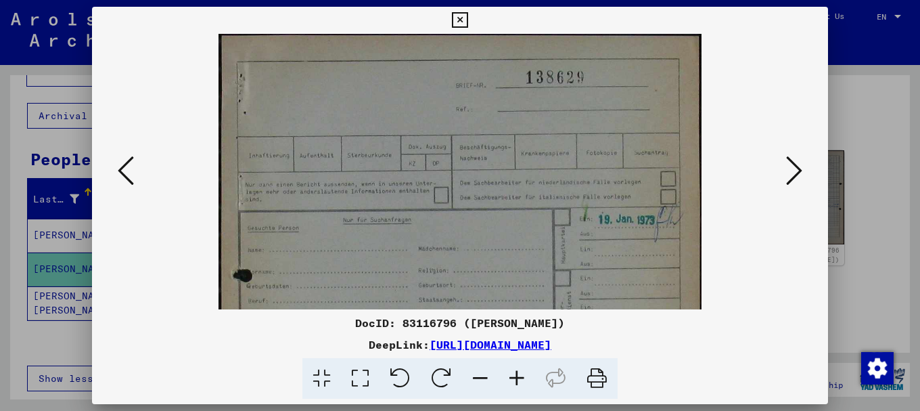
click at [499, 375] on icon at bounding box center [517, 378] width 37 height 41
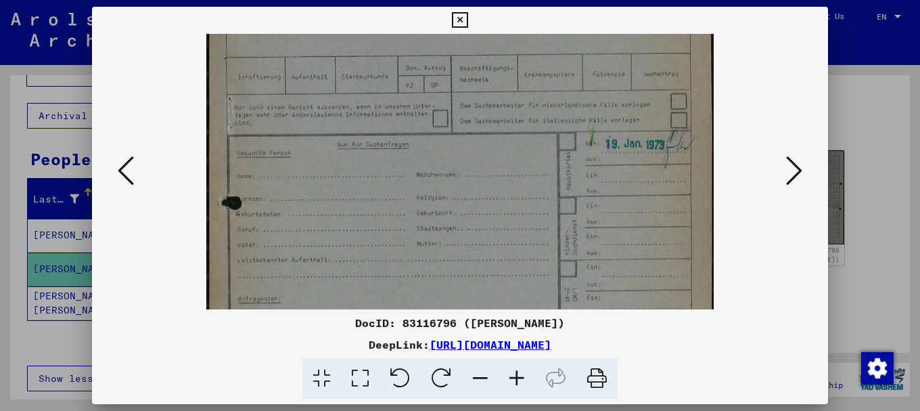
drag, startPoint x: 572, startPoint y: 235, endPoint x: 558, endPoint y: 98, distance: 137.5
click at [558, 105] on img at bounding box center [459, 306] width 507 height 715
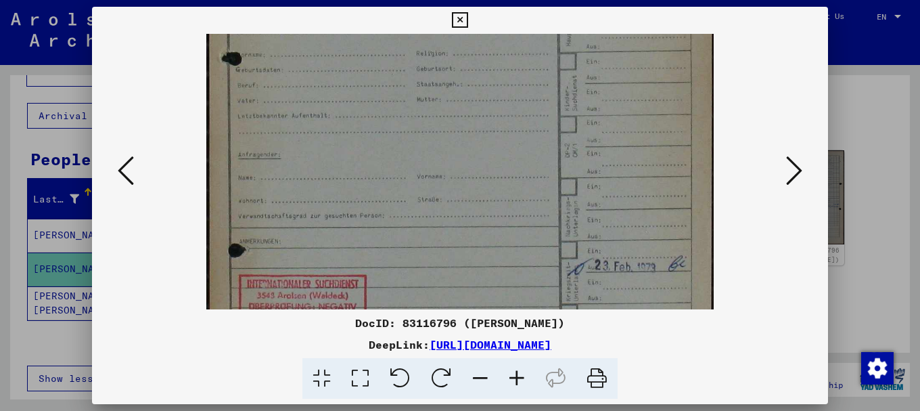
drag, startPoint x: 541, startPoint y: 144, endPoint x: 532, endPoint y: 170, distance: 27.2
click at [543, 106] on img at bounding box center [459, 162] width 507 height 715
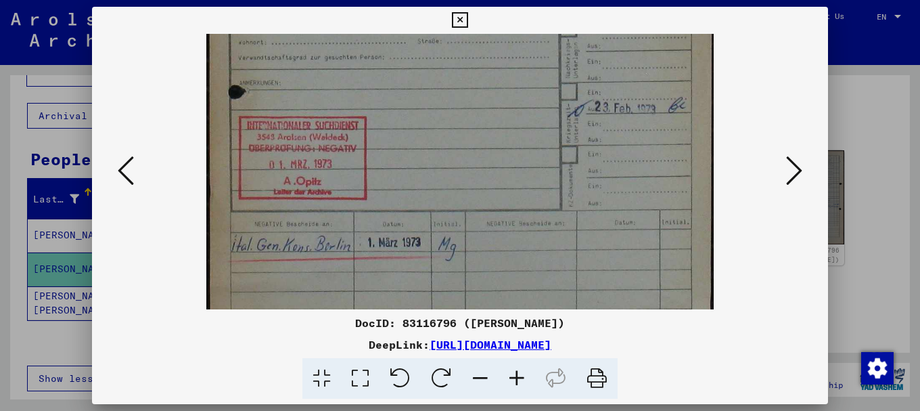
drag, startPoint x: 535, startPoint y: 131, endPoint x: 535, endPoint y: 89, distance: 41.3
click at [535, 91] on img at bounding box center [459, 4] width 507 height 715
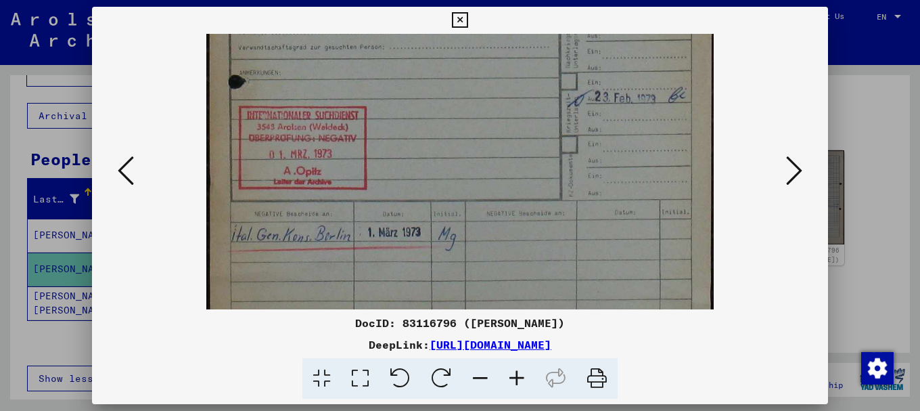
scroll to position [440, 0]
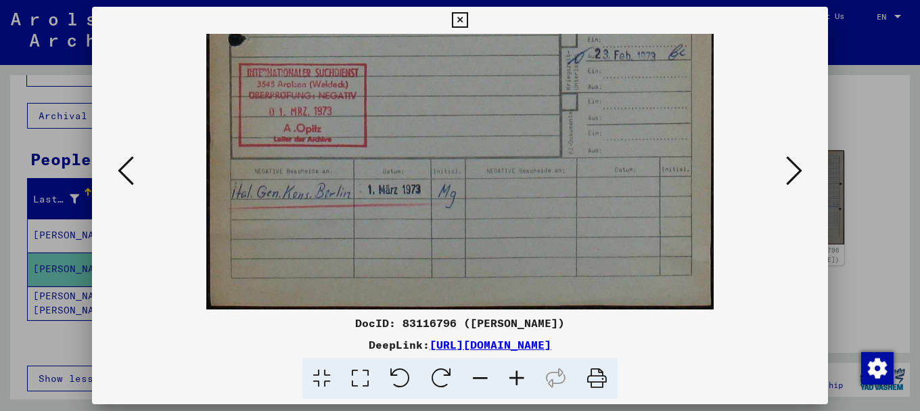
drag, startPoint x: 534, startPoint y: 150, endPoint x: 534, endPoint y: 27, distance: 123.2
click at [534, 26] on div "DocID: 83116796 ([PERSON_NAME]) DeepLink: [URL][DOMAIN_NAME]" at bounding box center [460, 203] width 736 height 393
click at [860, 112] on div at bounding box center [460, 205] width 920 height 411
